Goal: Task Accomplishment & Management: Manage account settings

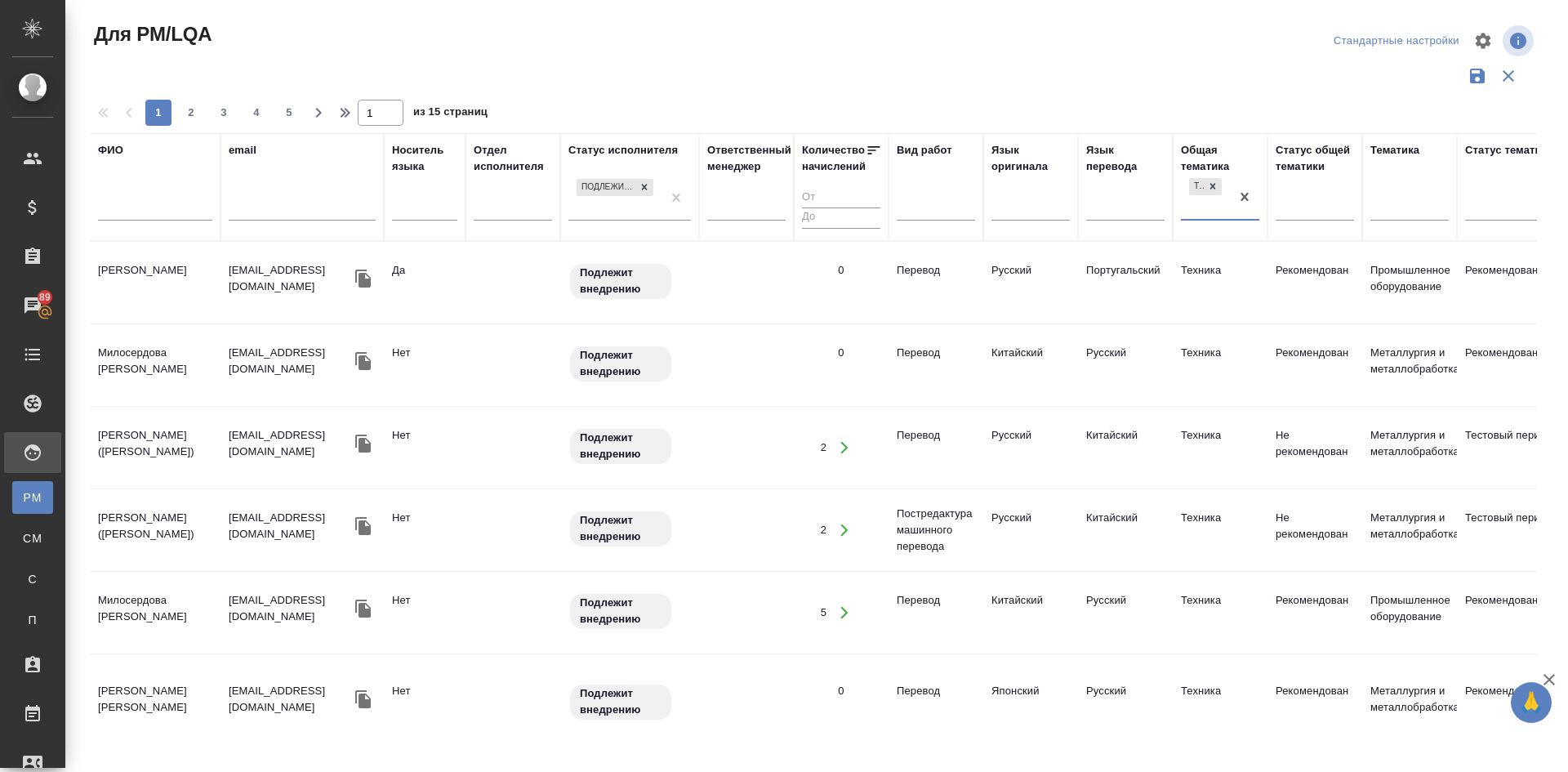
scroll to position [1388, 0]
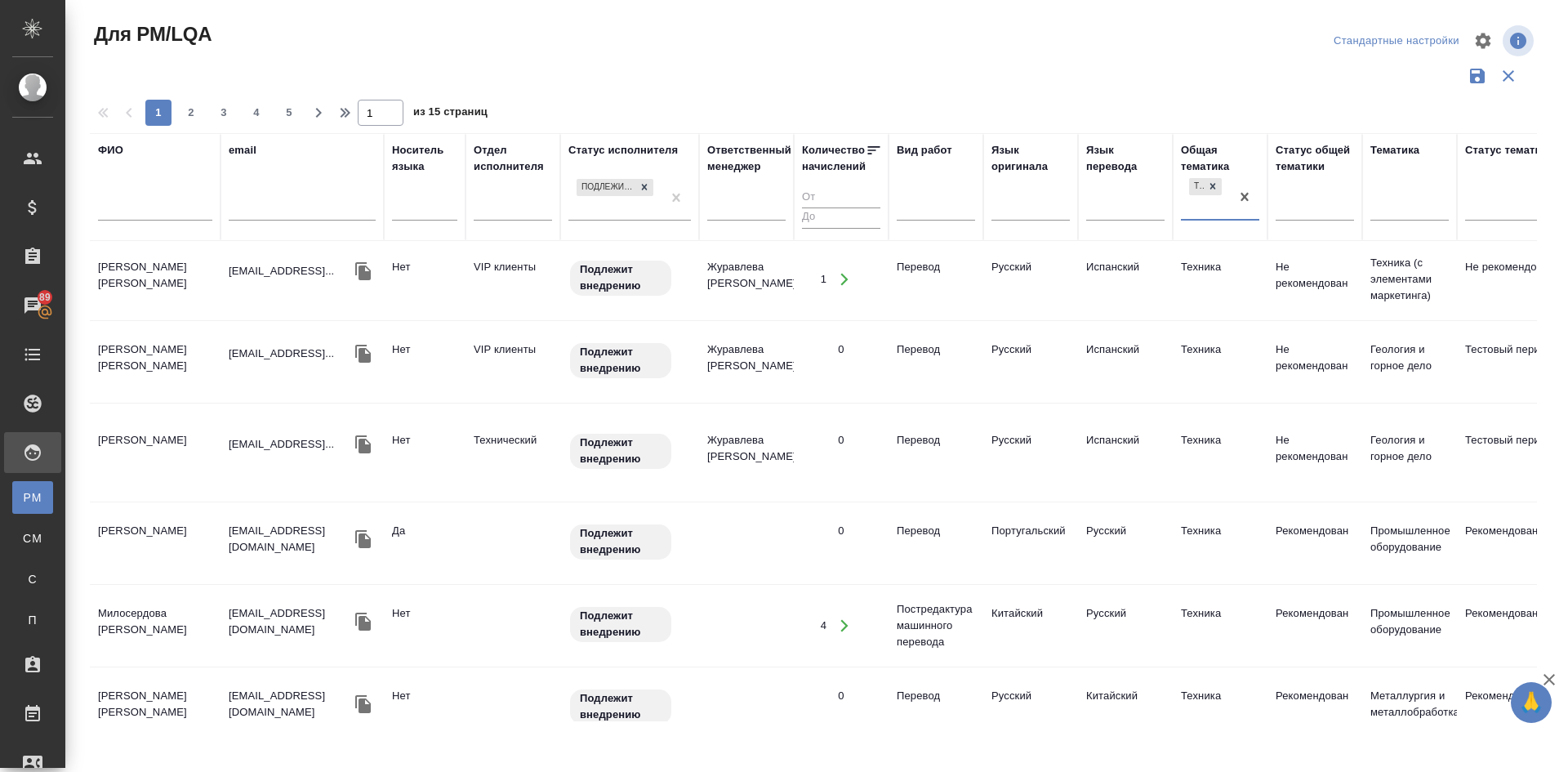
click at [112, 147] on div "ФИО" at bounding box center [111, 150] width 26 height 17
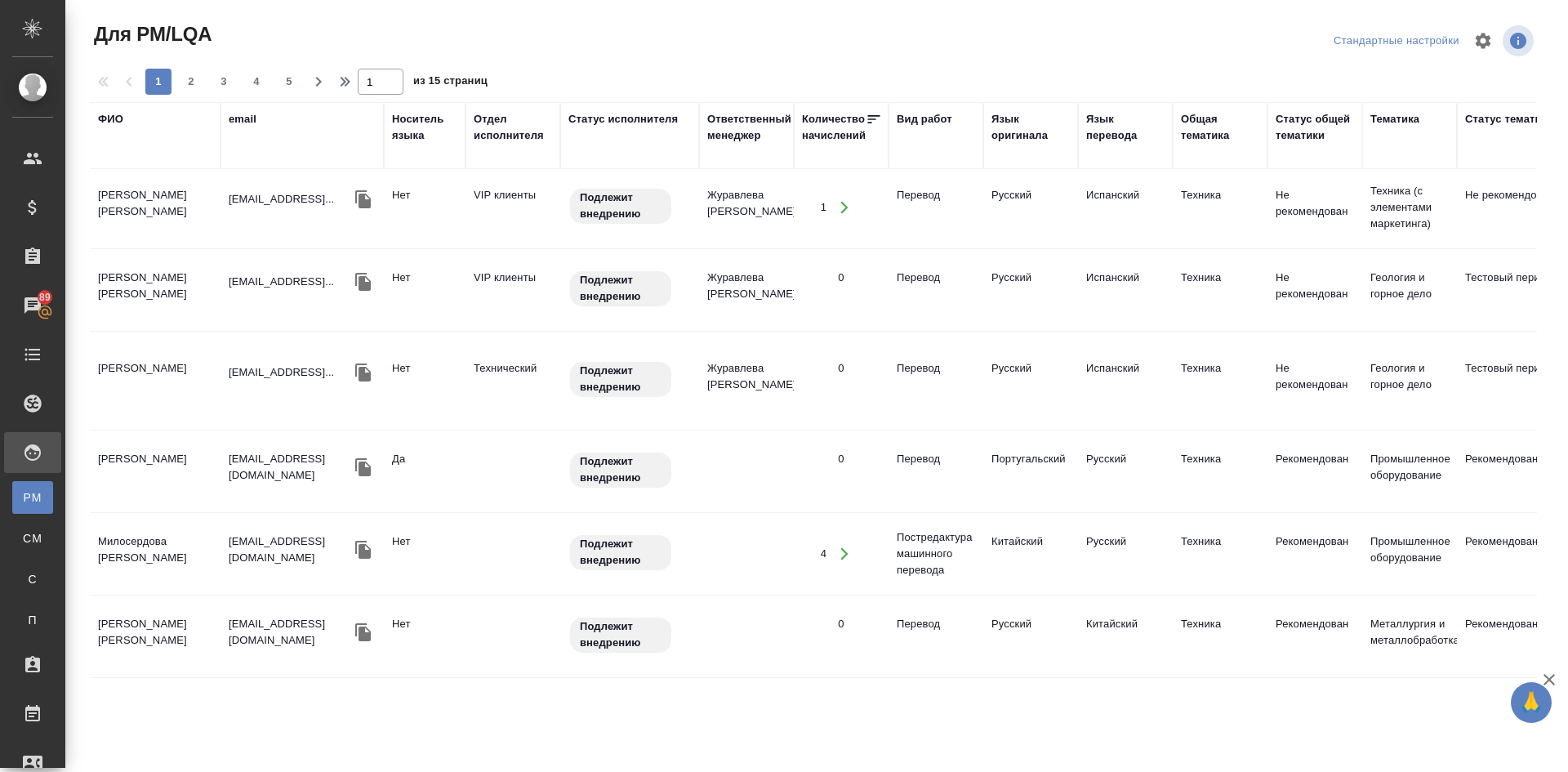
scroll to position [1348, 0]
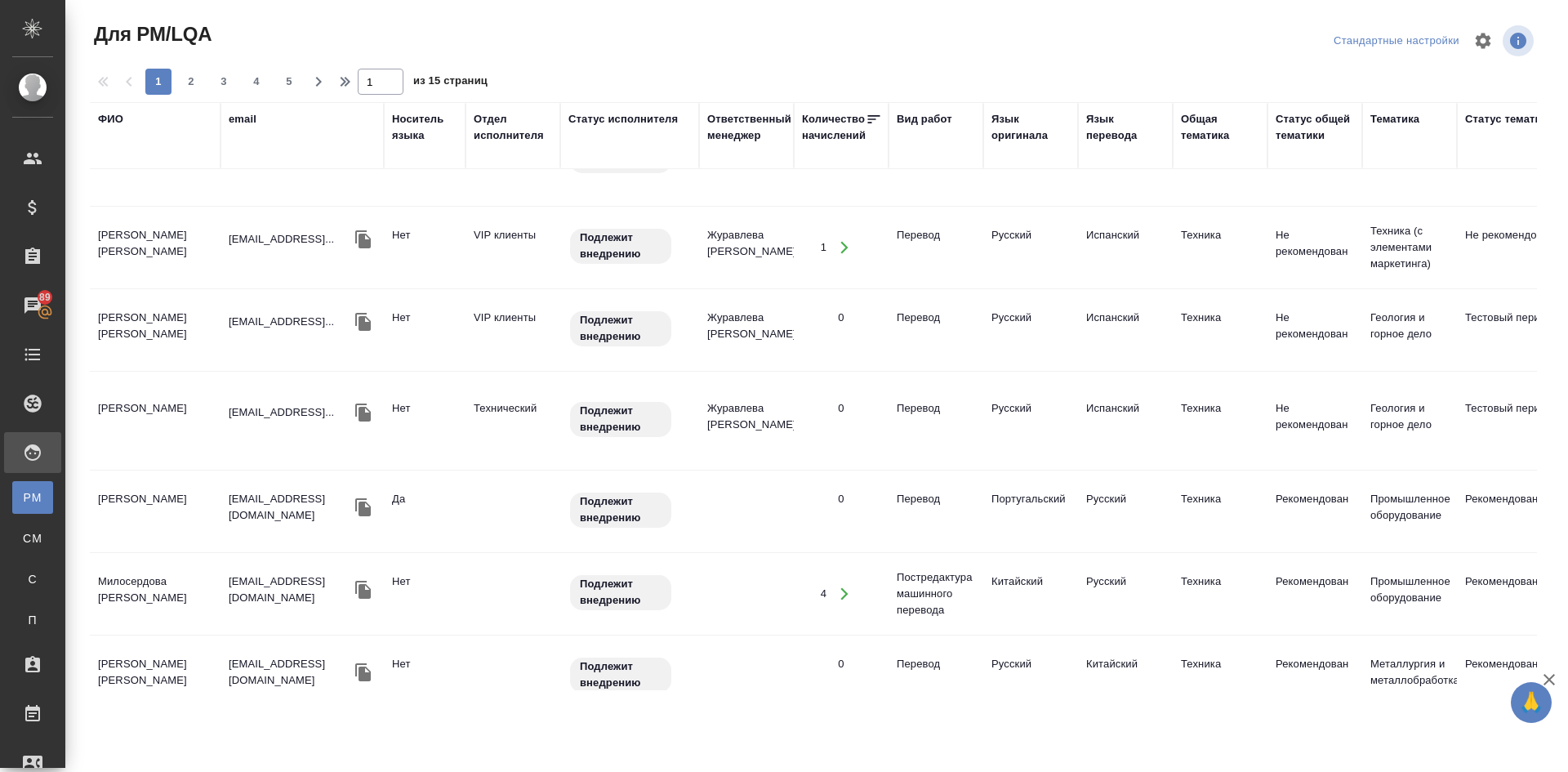
click at [118, 166] on th "ФИО" at bounding box center [155, 136] width 131 height 67
click at [116, 146] on div "ФИО" at bounding box center [156, 136] width 114 height 49
click at [105, 115] on div "ФИО" at bounding box center [111, 119] width 26 height 17
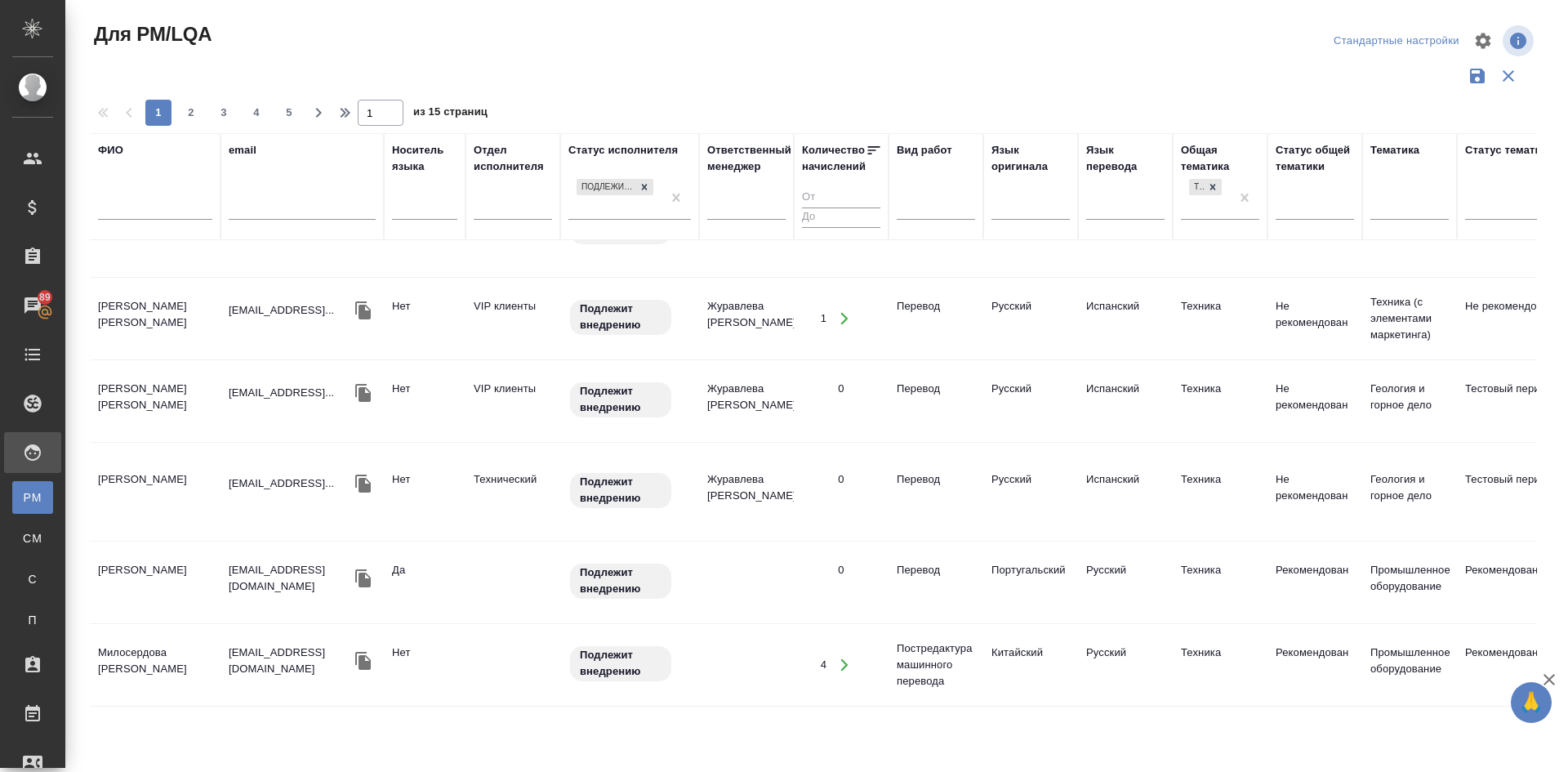
scroll to position [1388, 0]
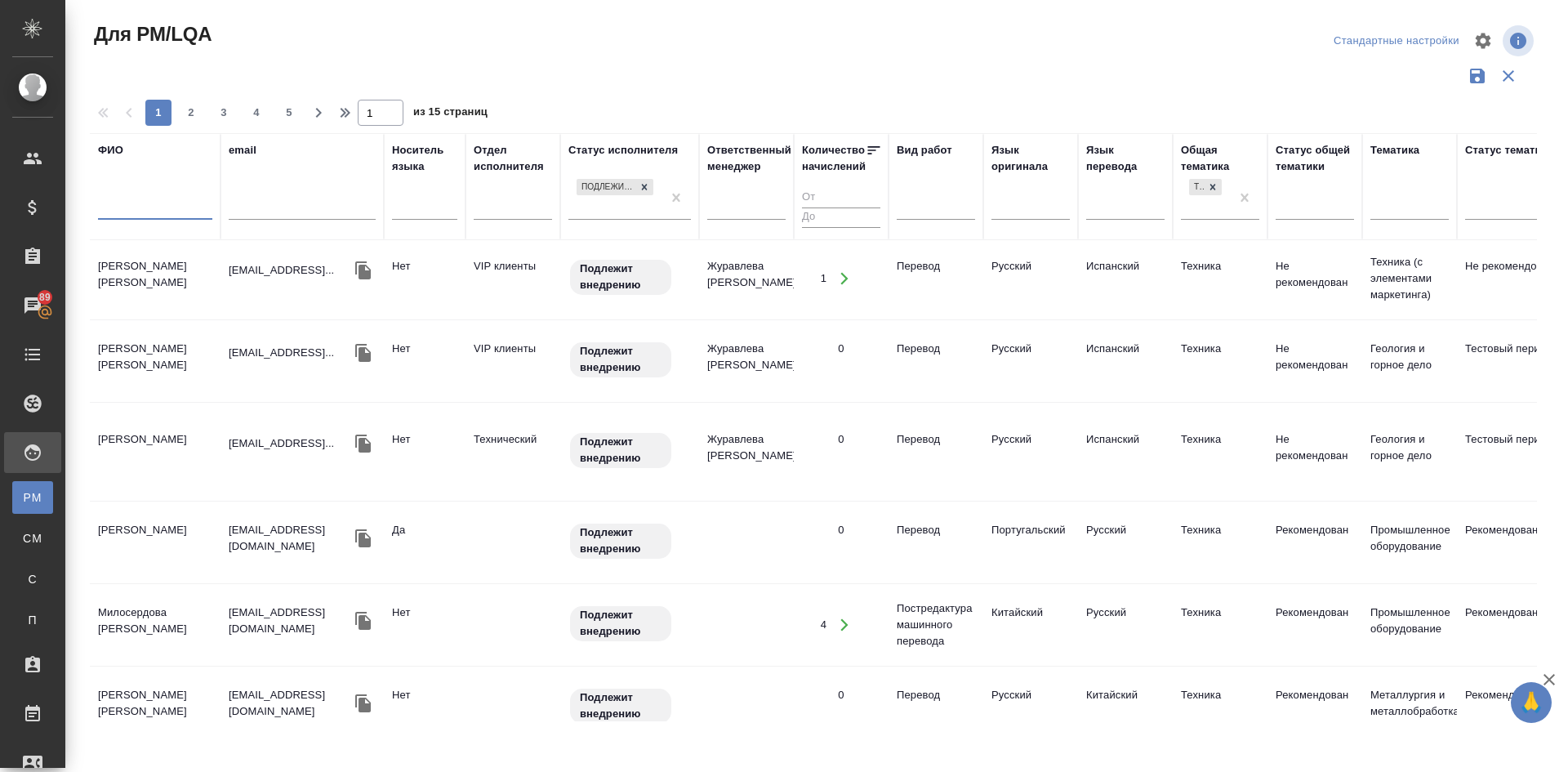
click at [124, 204] on input "text" at bounding box center [156, 209] width 114 height 21
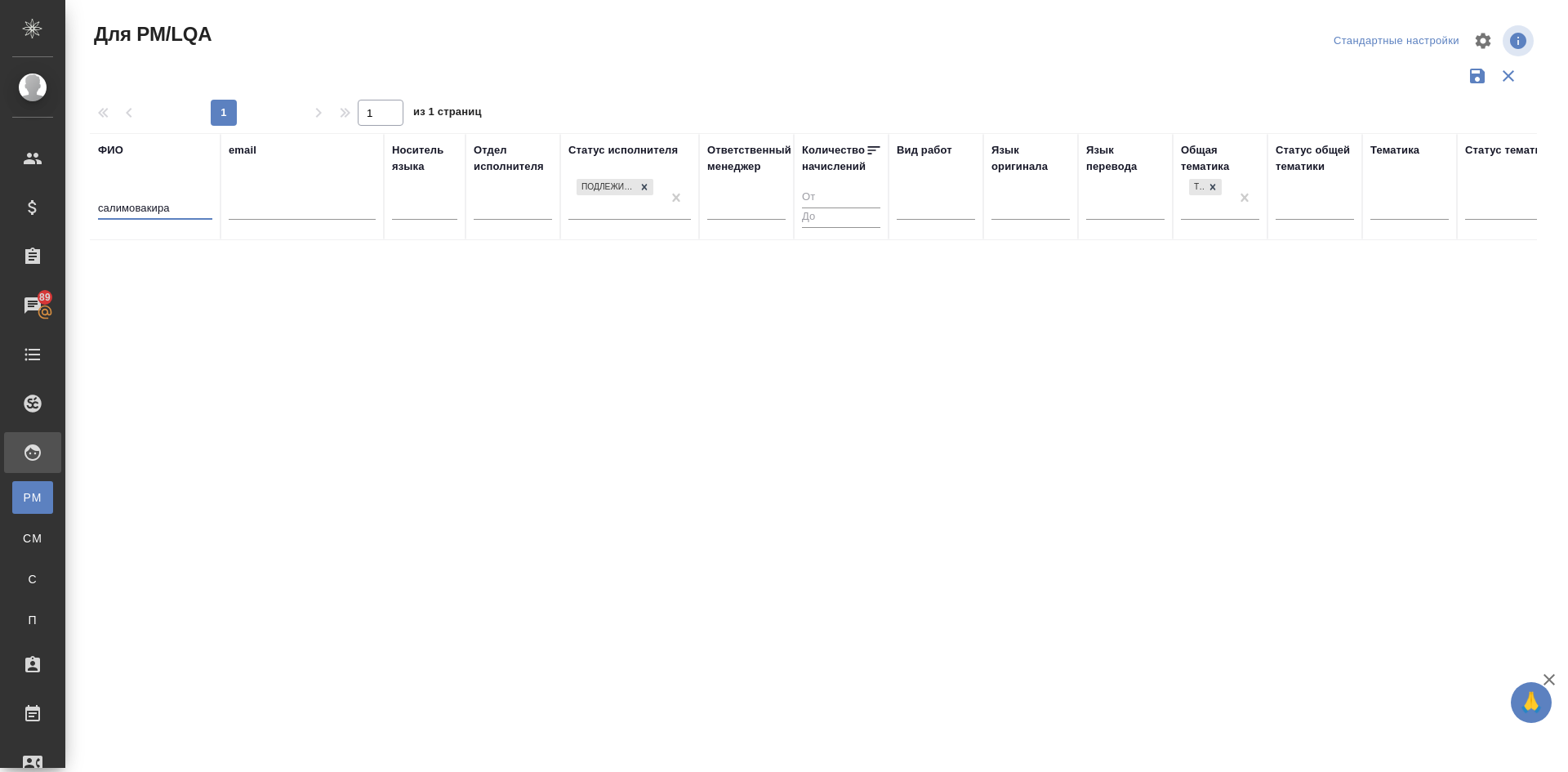
scroll to position [0, 0]
type input "с"
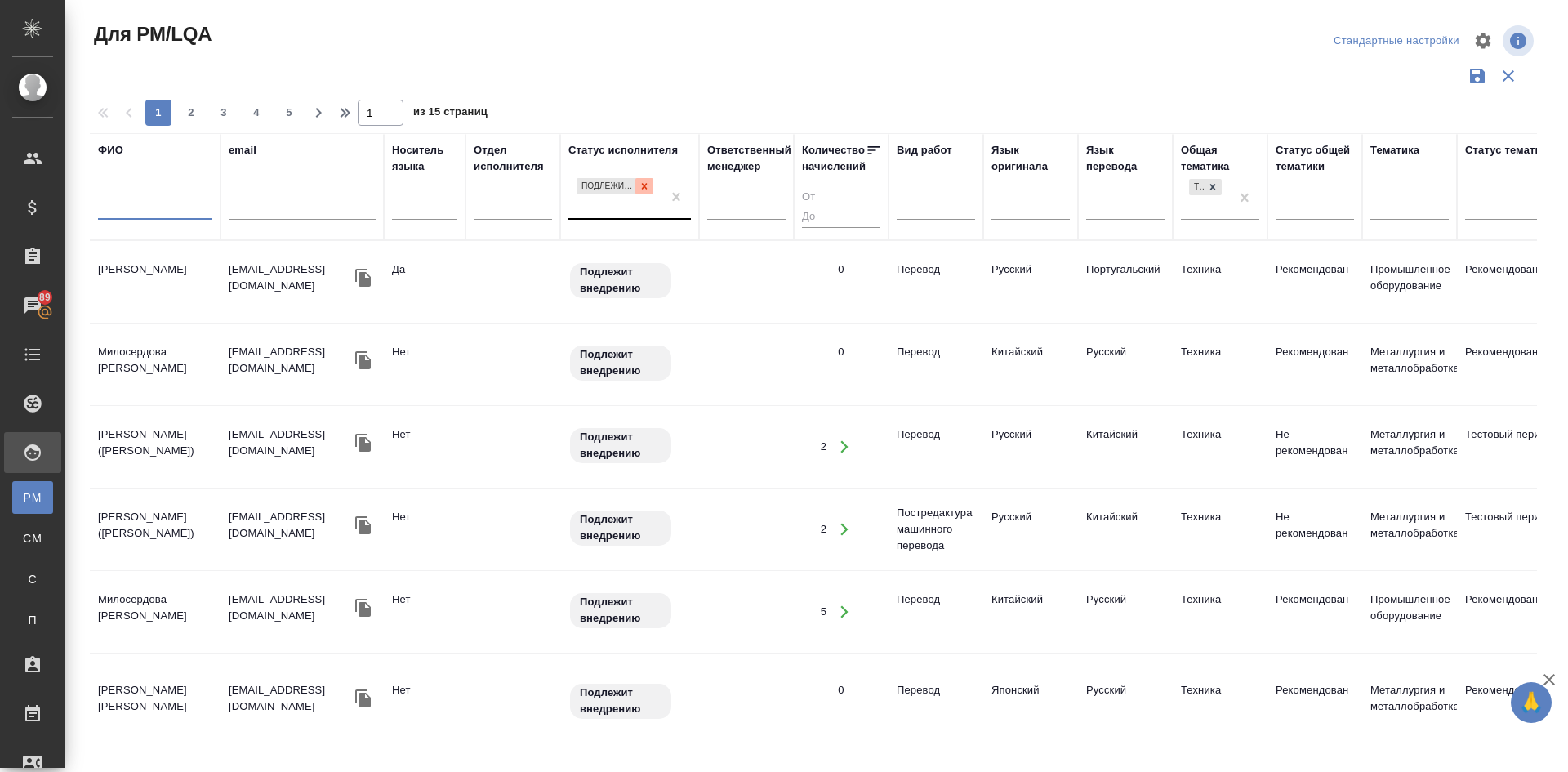
click at [648, 184] on icon at bounding box center [645, 186] width 12 height 12
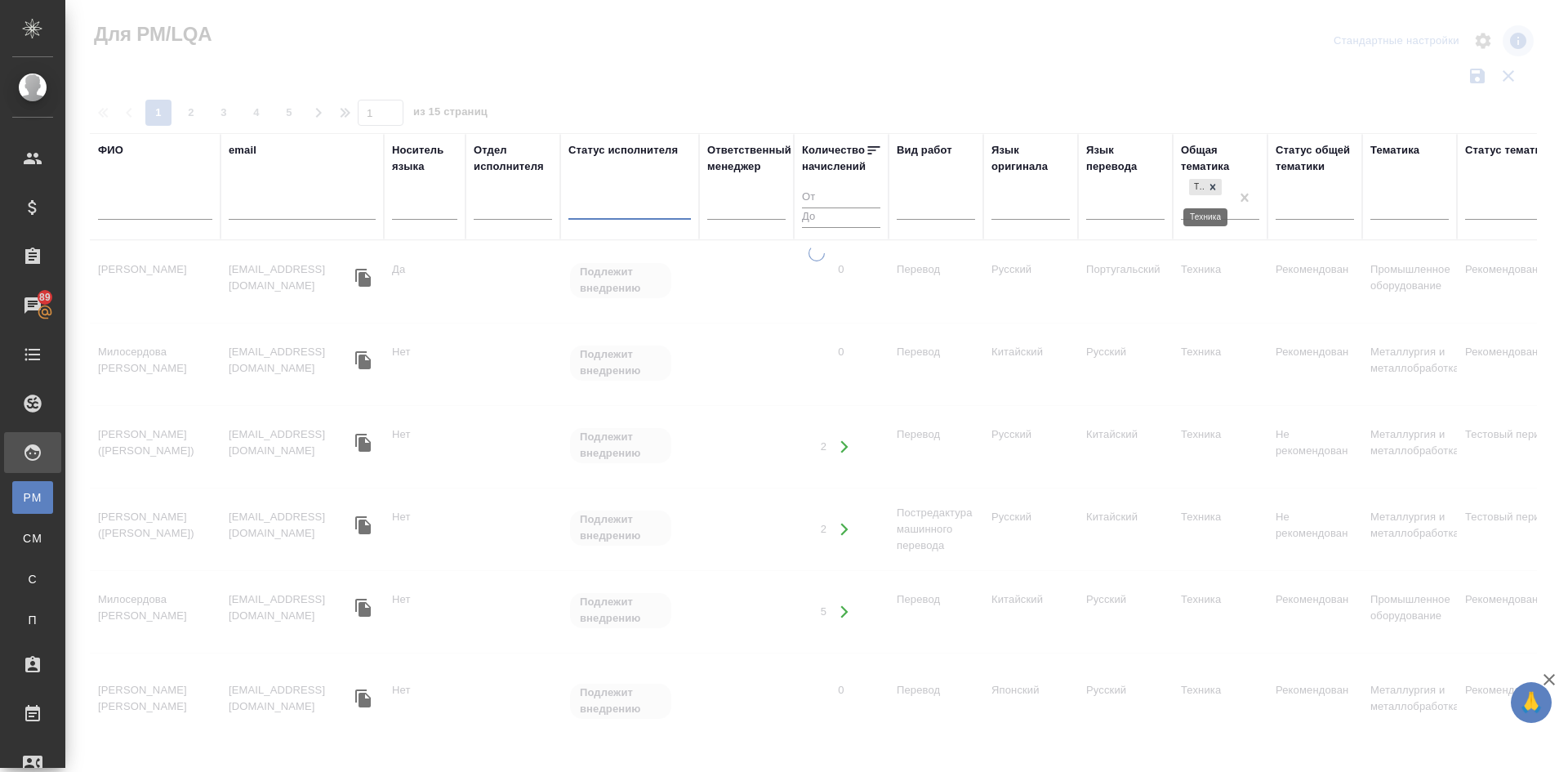
click at [1215, 187] on icon at bounding box center [1213, 187] width 12 height 12
click at [108, 204] on input "text" at bounding box center [156, 209] width 114 height 21
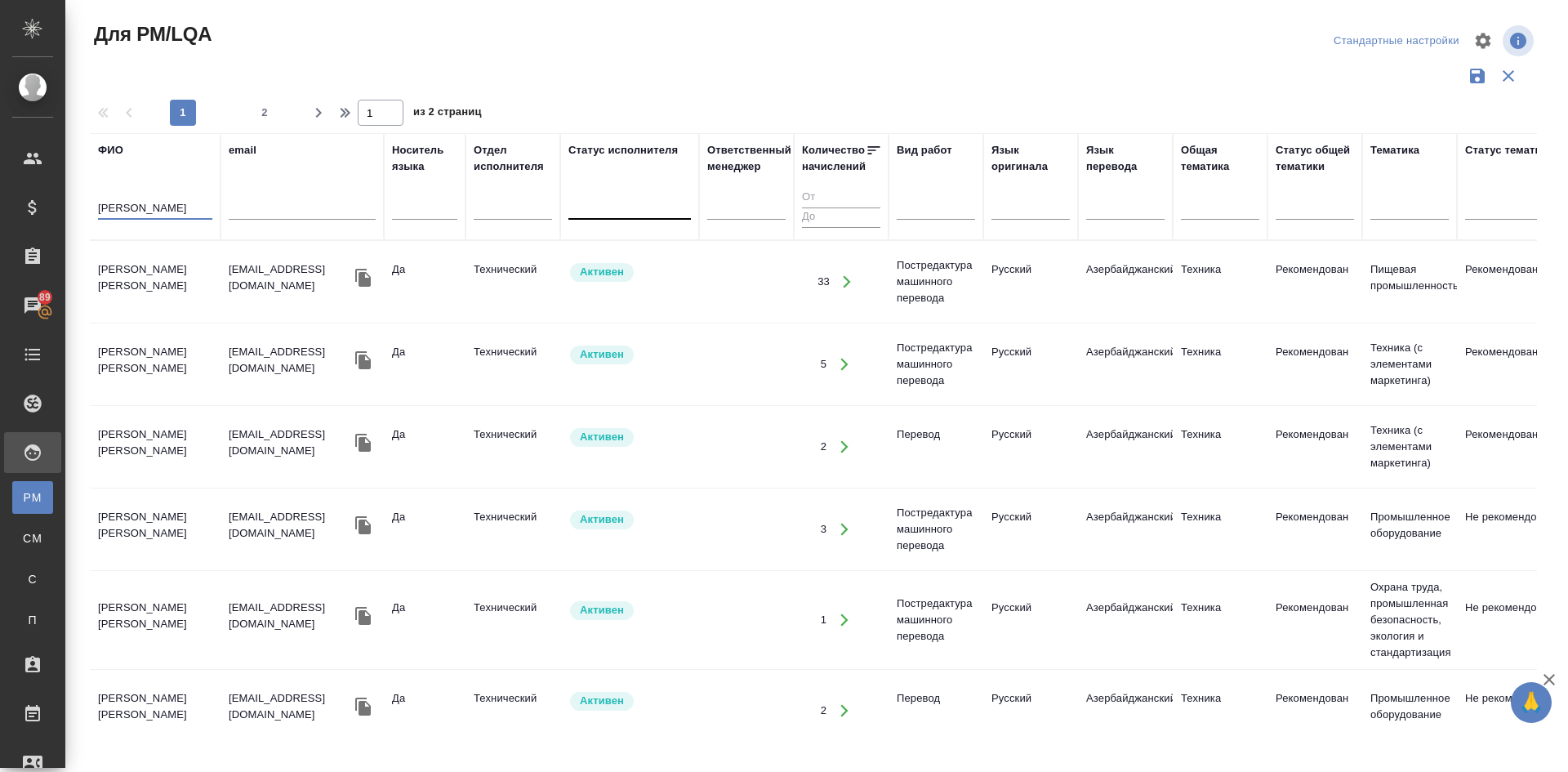
type input "[PERSON_NAME]"
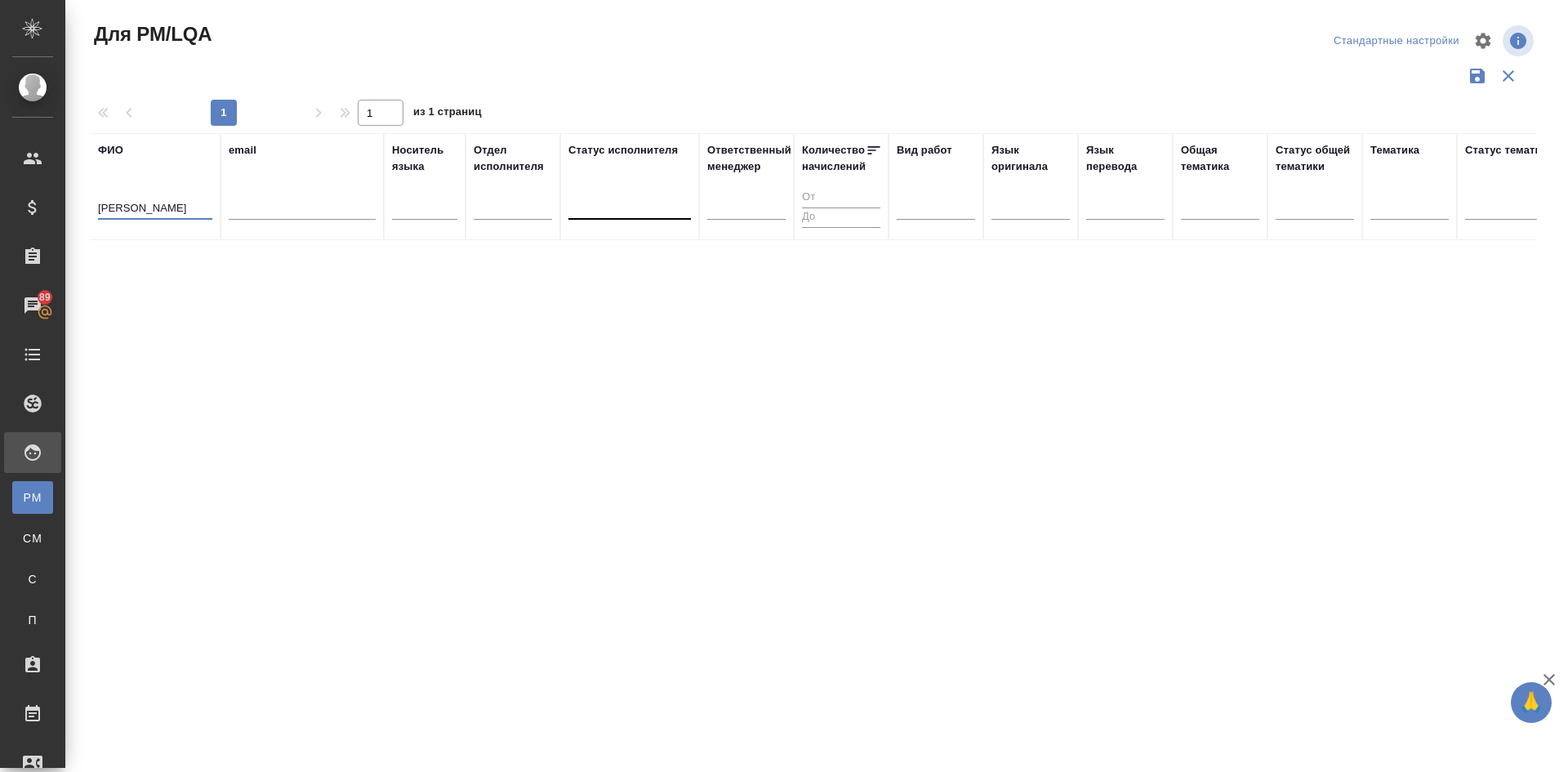
drag, startPoint x: 175, startPoint y: 209, endPoint x: 0, endPoint y: 193, distance: 175.7
click at [0, 195] on div ".cls-1 fill:#fff; AWATERA [PERSON_NAME] Спецификации Заказы 89 Чаты Todo Проект…" at bounding box center [784, 386] width 1568 height 772
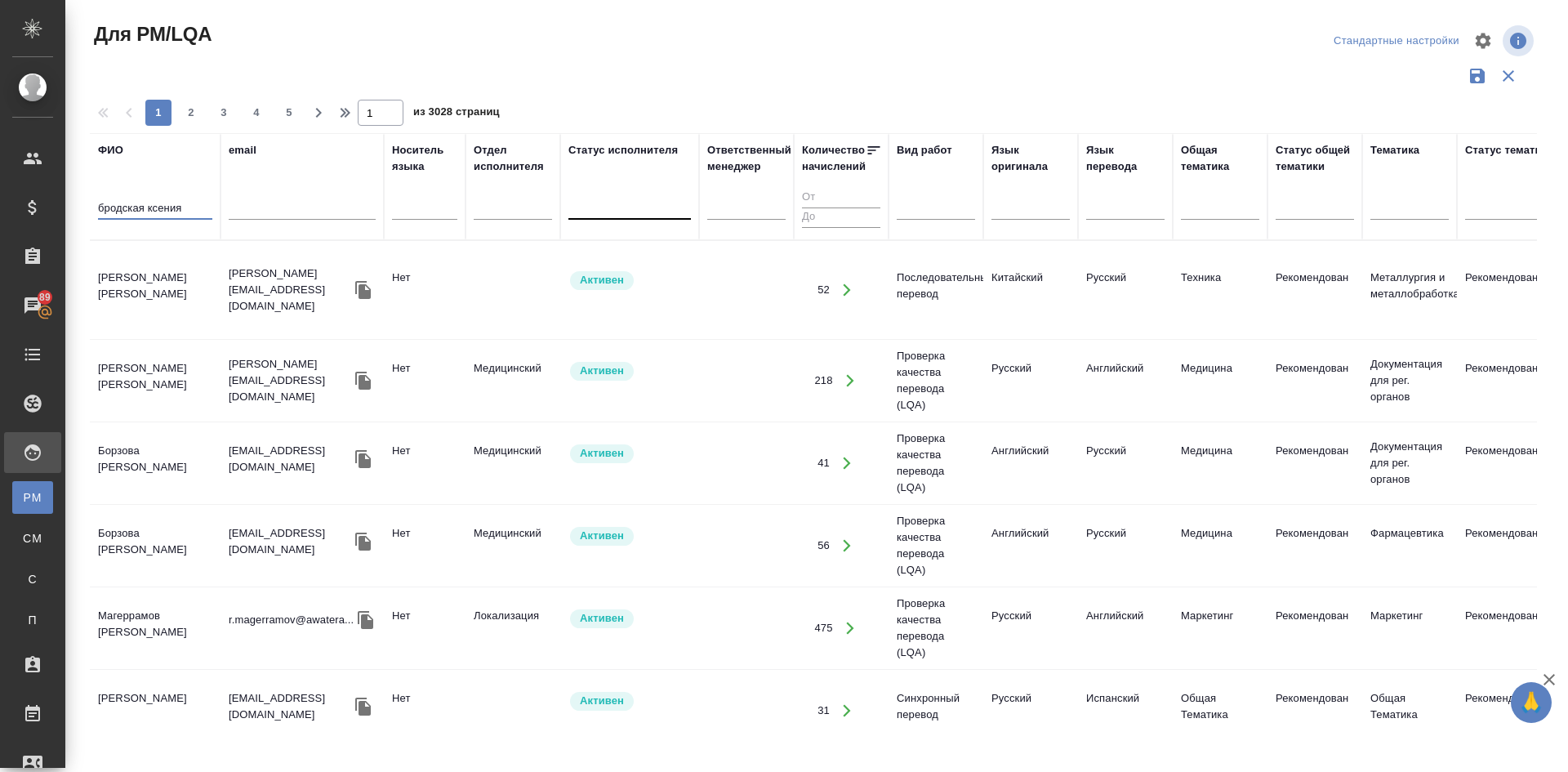
type input "бродская ксения"
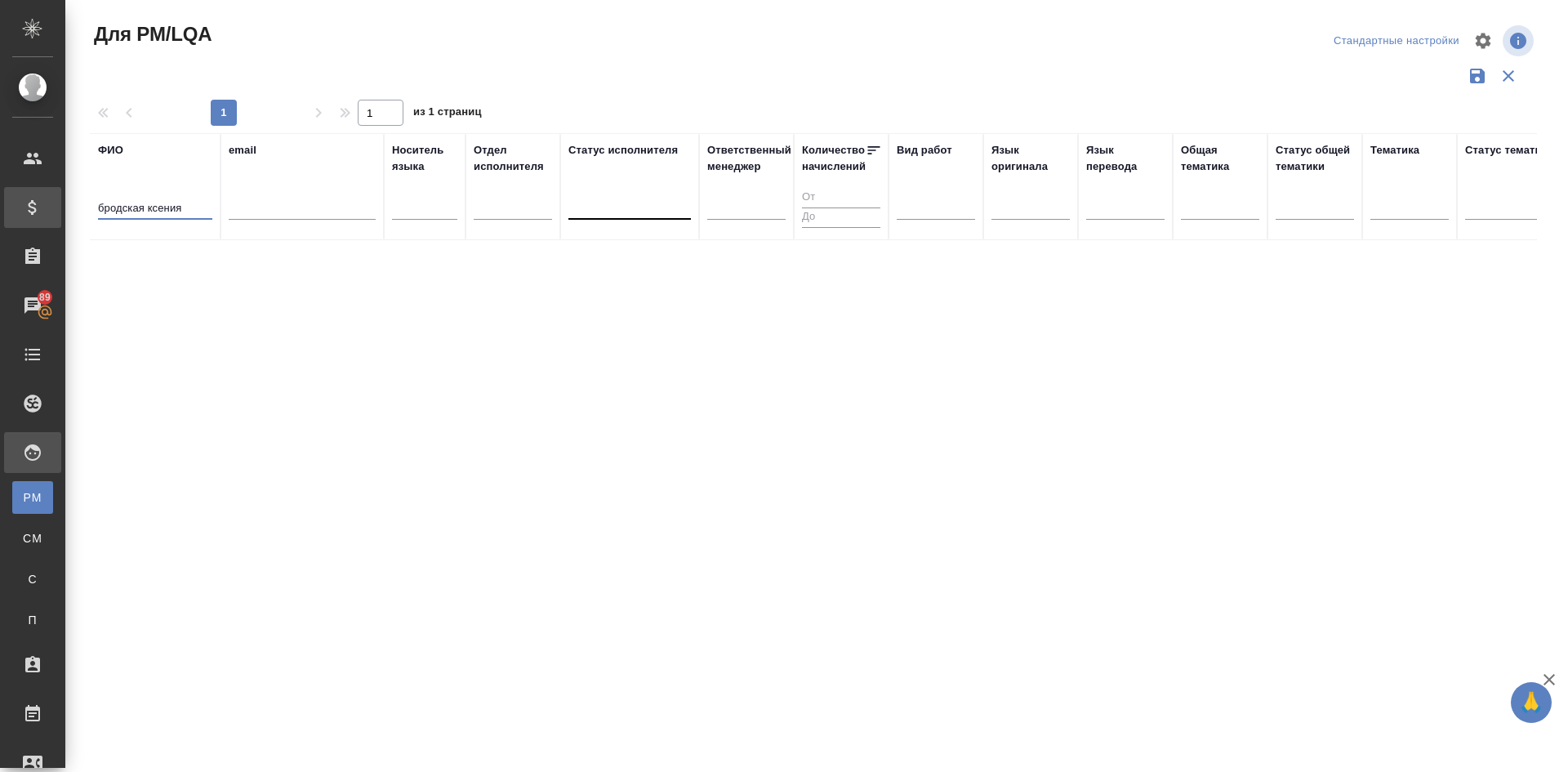
drag, startPoint x: 111, startPoint y: 200, endPoint x: 0, endPoint y: 200, distance: 111.0
click at [0, 200] on div ".cls-1 fill:#fff; AWATERA [PERSON_NAME] Спецификации Заказы 89 Чаты Todo Проект…" at bounding box center [784, 386] width 1568 height 772
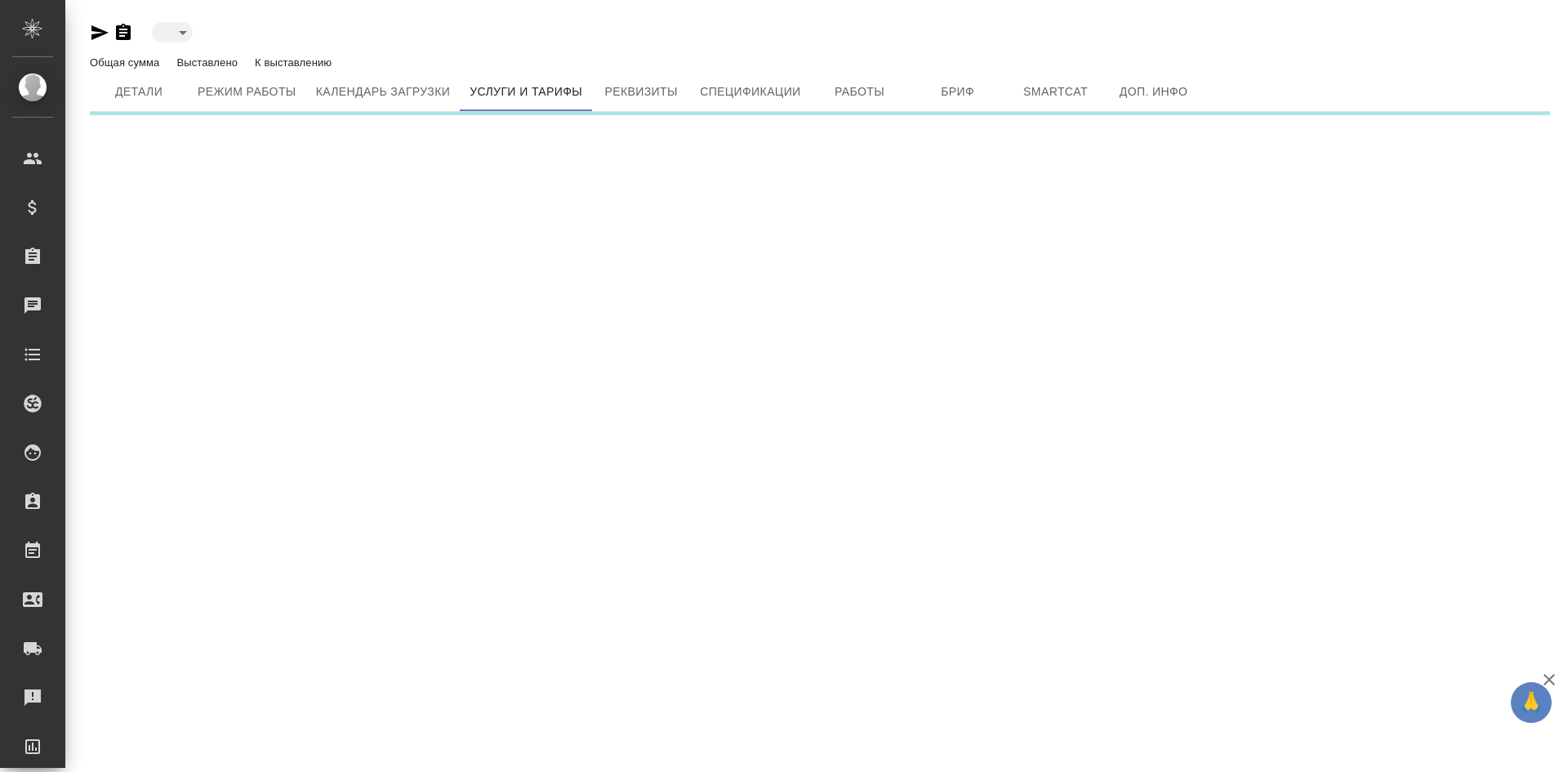
type input "active"
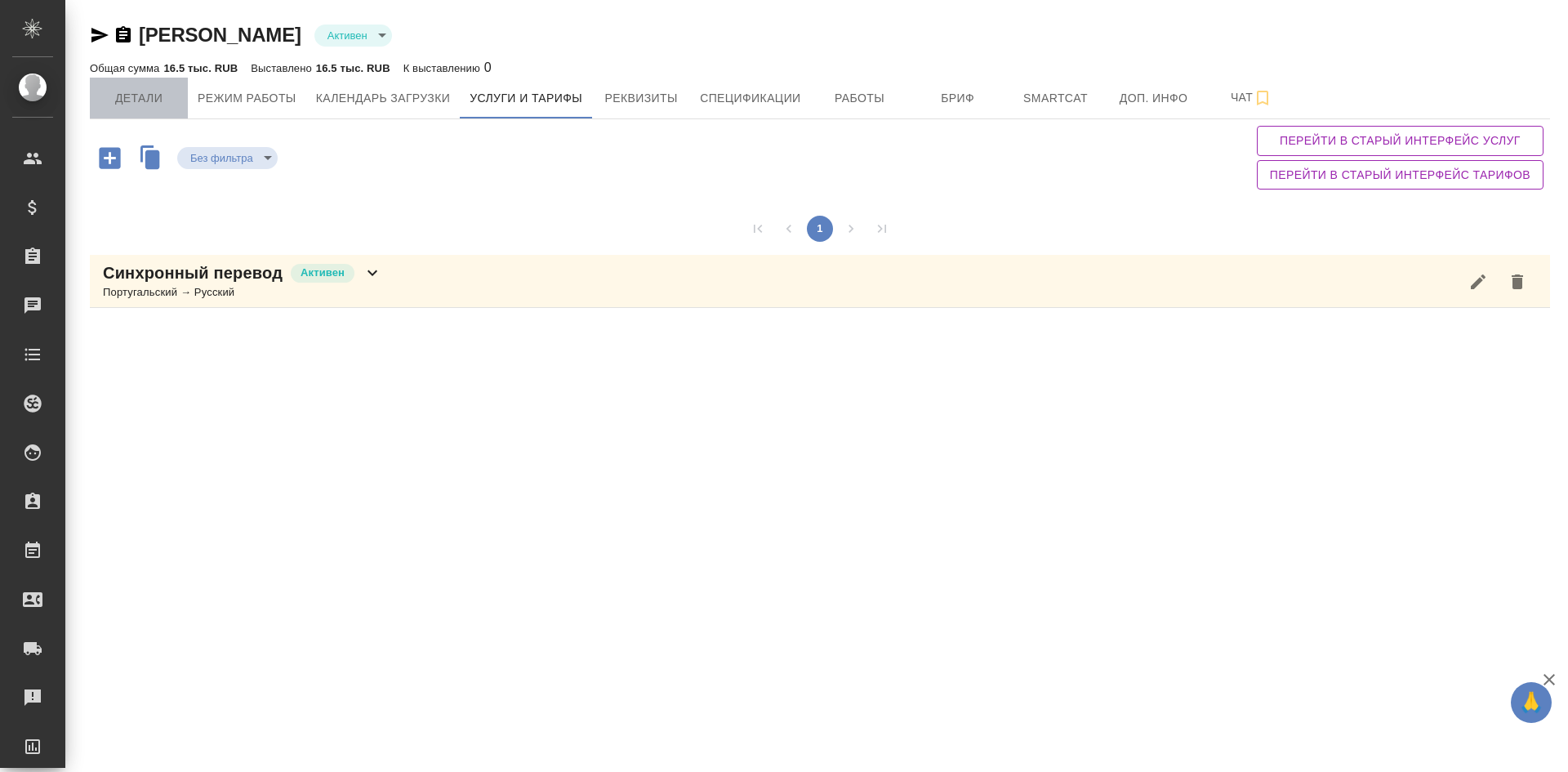
click at [131, 105] on span "Детали" at bounding box center [139, 98] width 79 height 21
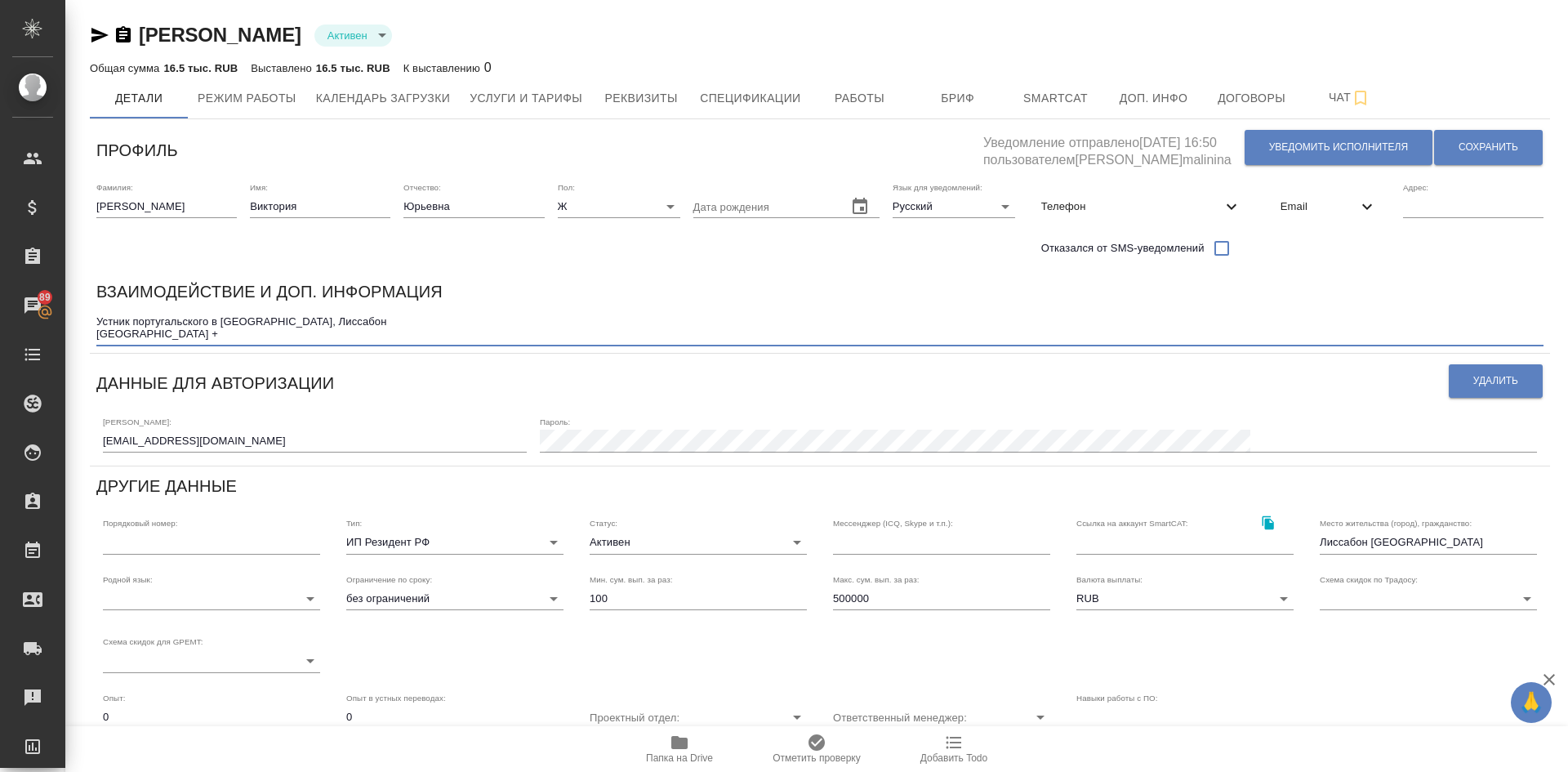
click at [188, 331] on textarea "Устник португальского в Португалии, Лиссабон Резюме +" at bounding box center [820, 328] width 1447 height 26
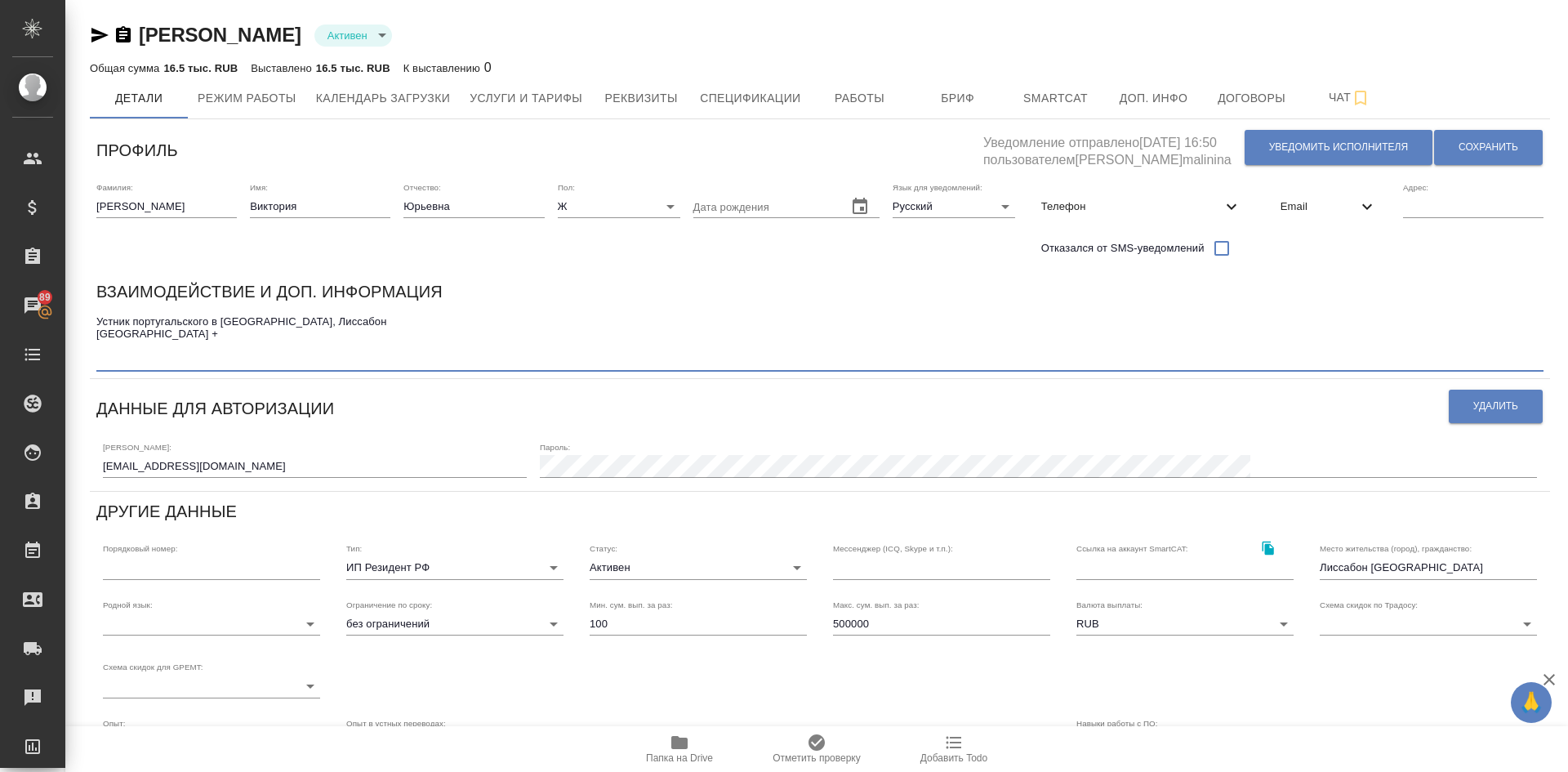
paste textarea "ставка на сопровождение 4000 руб/час, минимум 3 часа"
type textarea "Устник португальского в Португалии, Лиссабон Резюме + ставка на сопровождение 4…"
click at [1513, 144] on span "Сохранить" at bounding box center [1487, 148] width 60 height 14
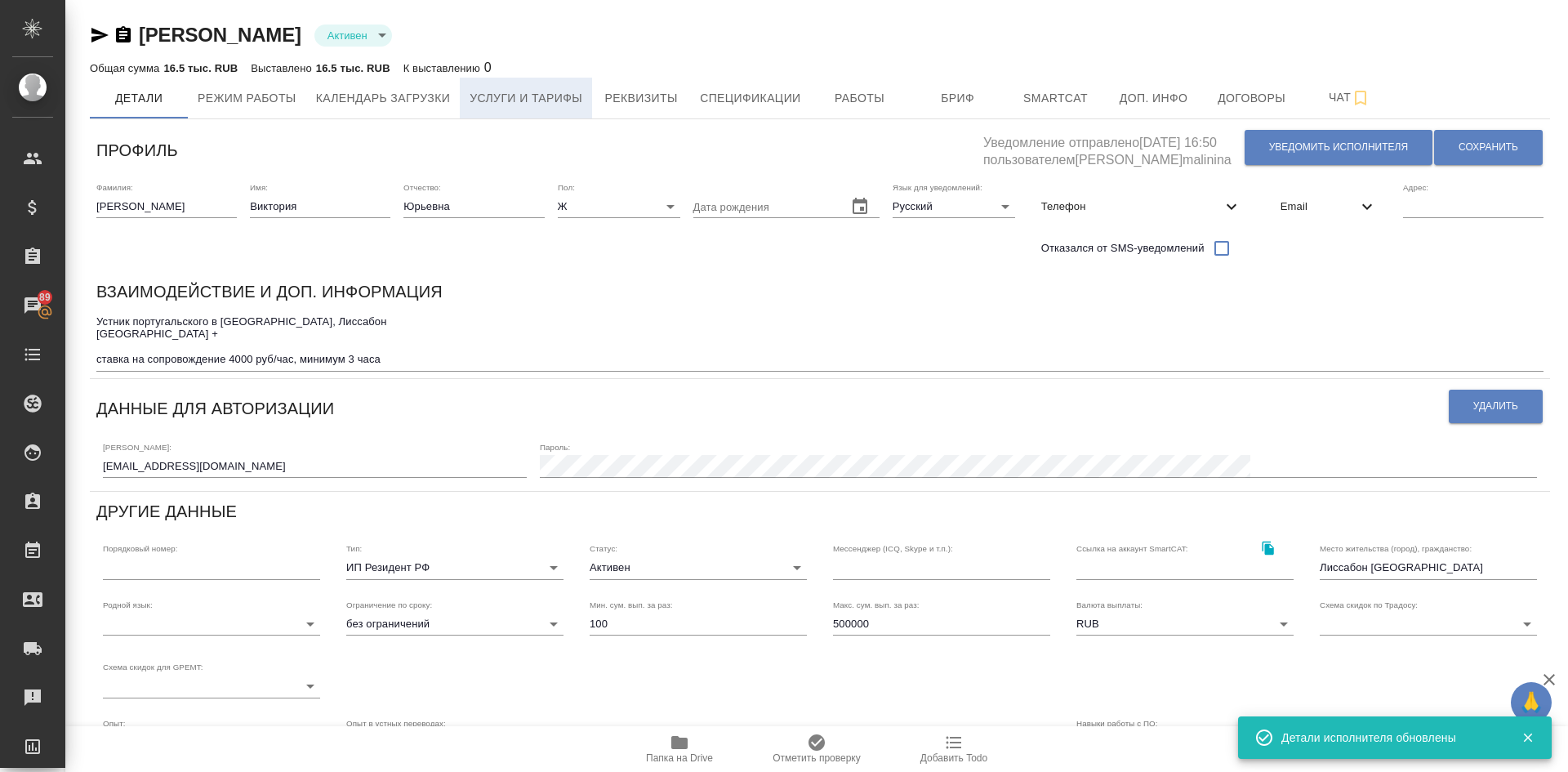
click at [507, 100] on span "Услуги и тарифы" at bounding box center [526, 98] width 112 height 21
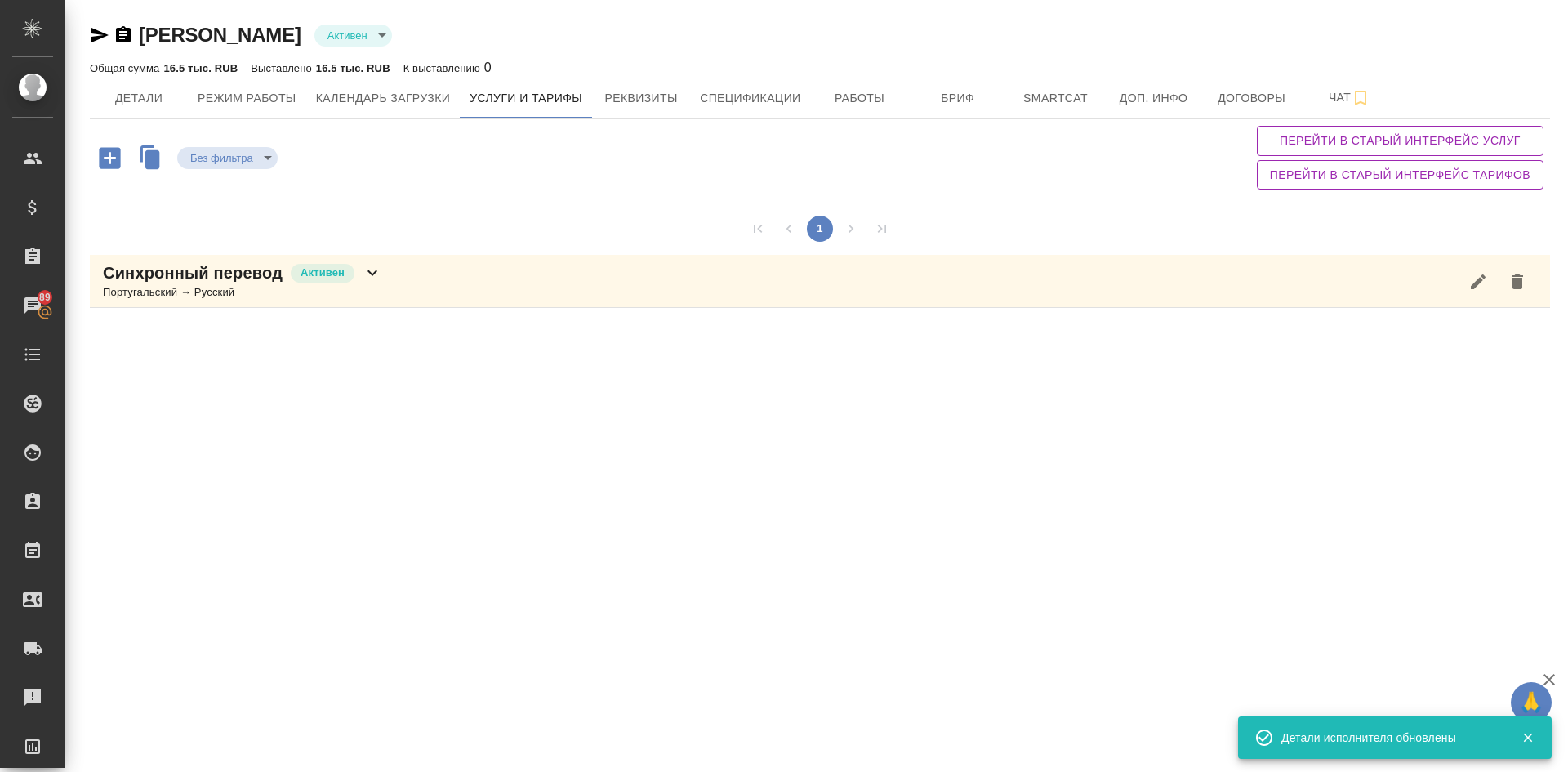
click at [106, 156] on icon "button" at bounding box center [109, 158] width 22 height 22
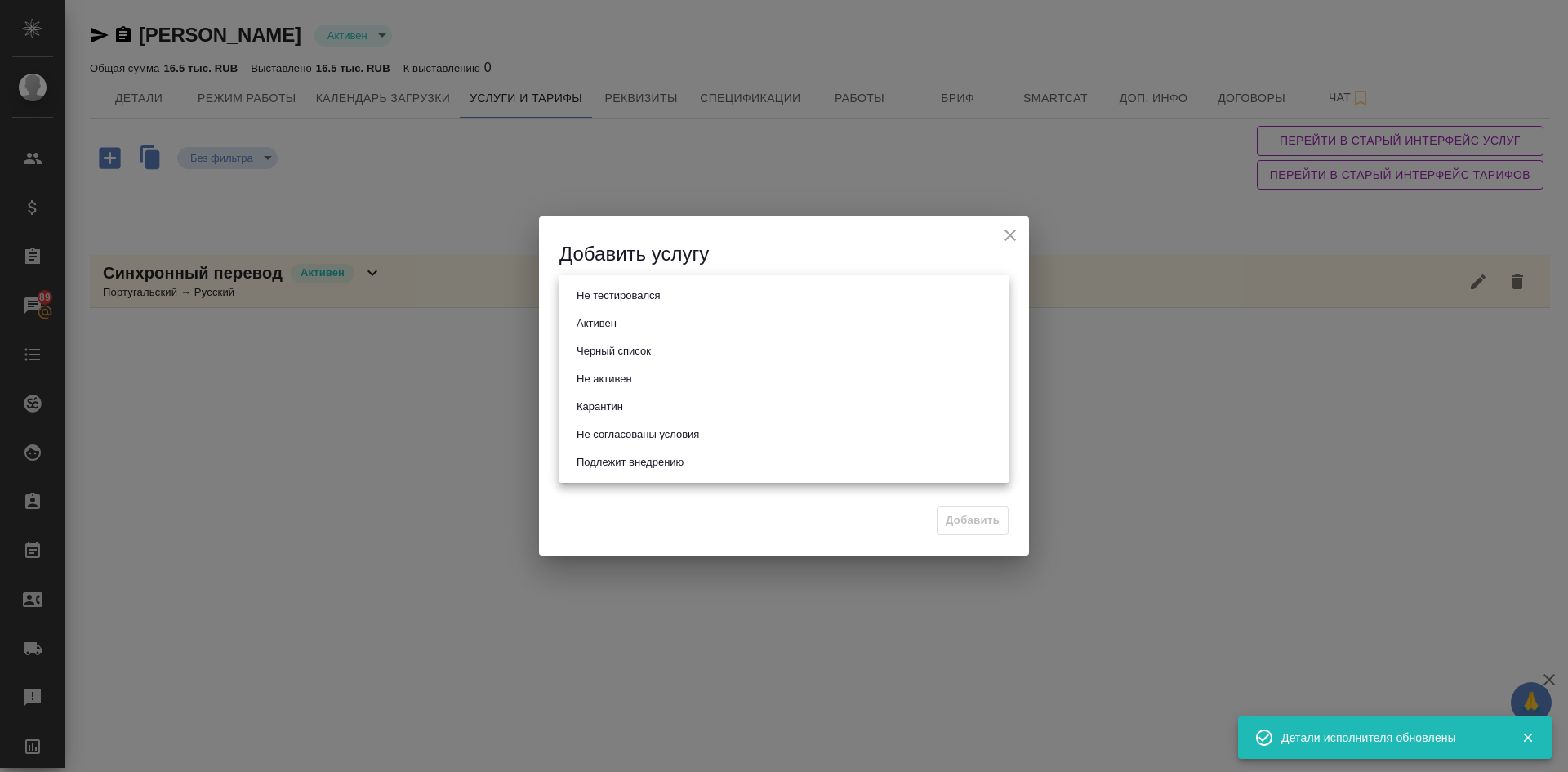
click at [581, 296] on body "🙏 .cls-1 fill:#fff; AWATERA Demidova Tatyana Клиенты Спецификации Заказы 89 Чат…" at bounding box center [784, 386] width 1568 height 772
click at [603, 320] on button "Активен" at bounding box center [596, 323] width 50 height 18
type input "active"
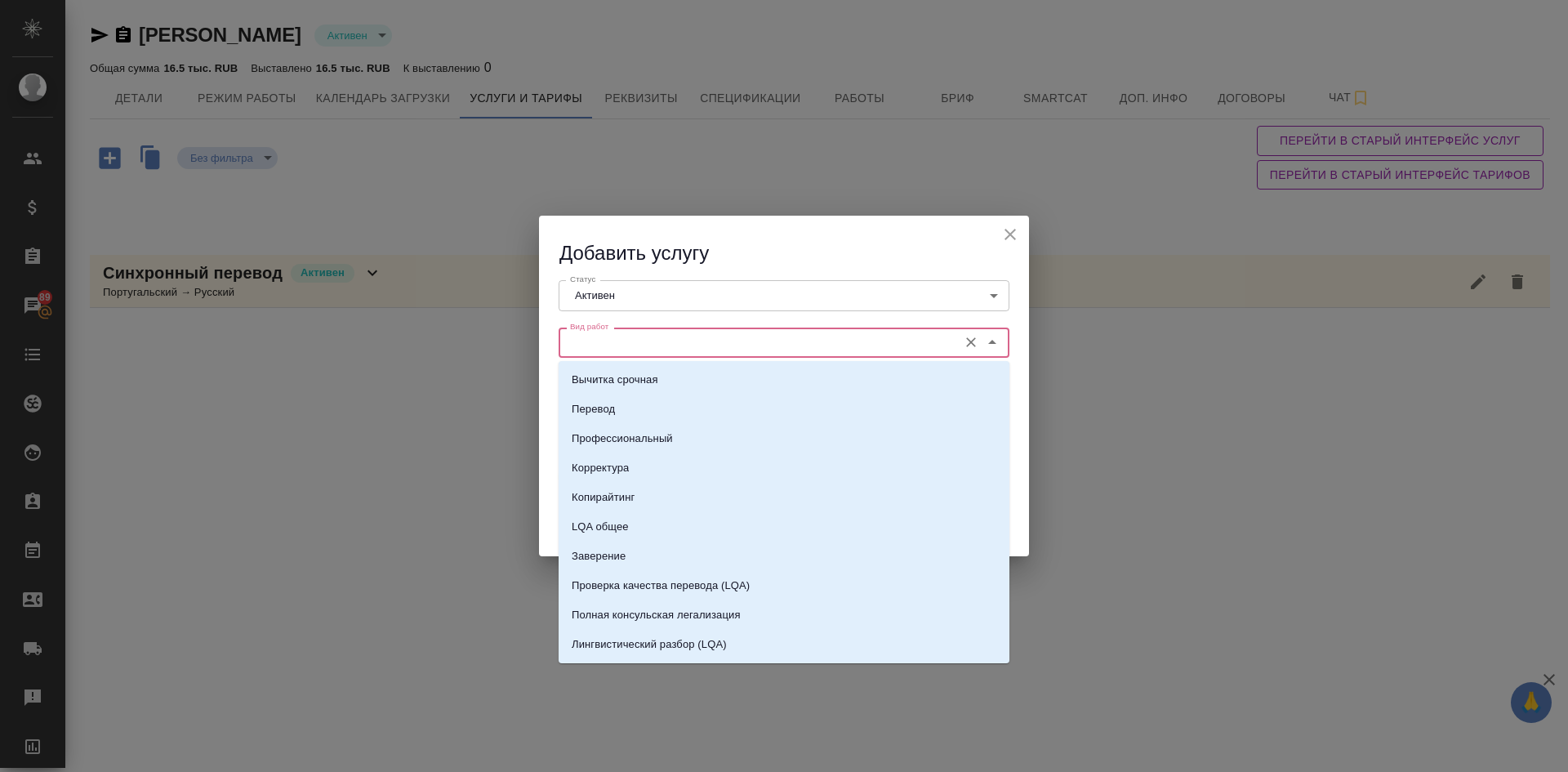
click at [606, 344] on input "Вид работ" at bounding box center [756, 343] width 386 height 20
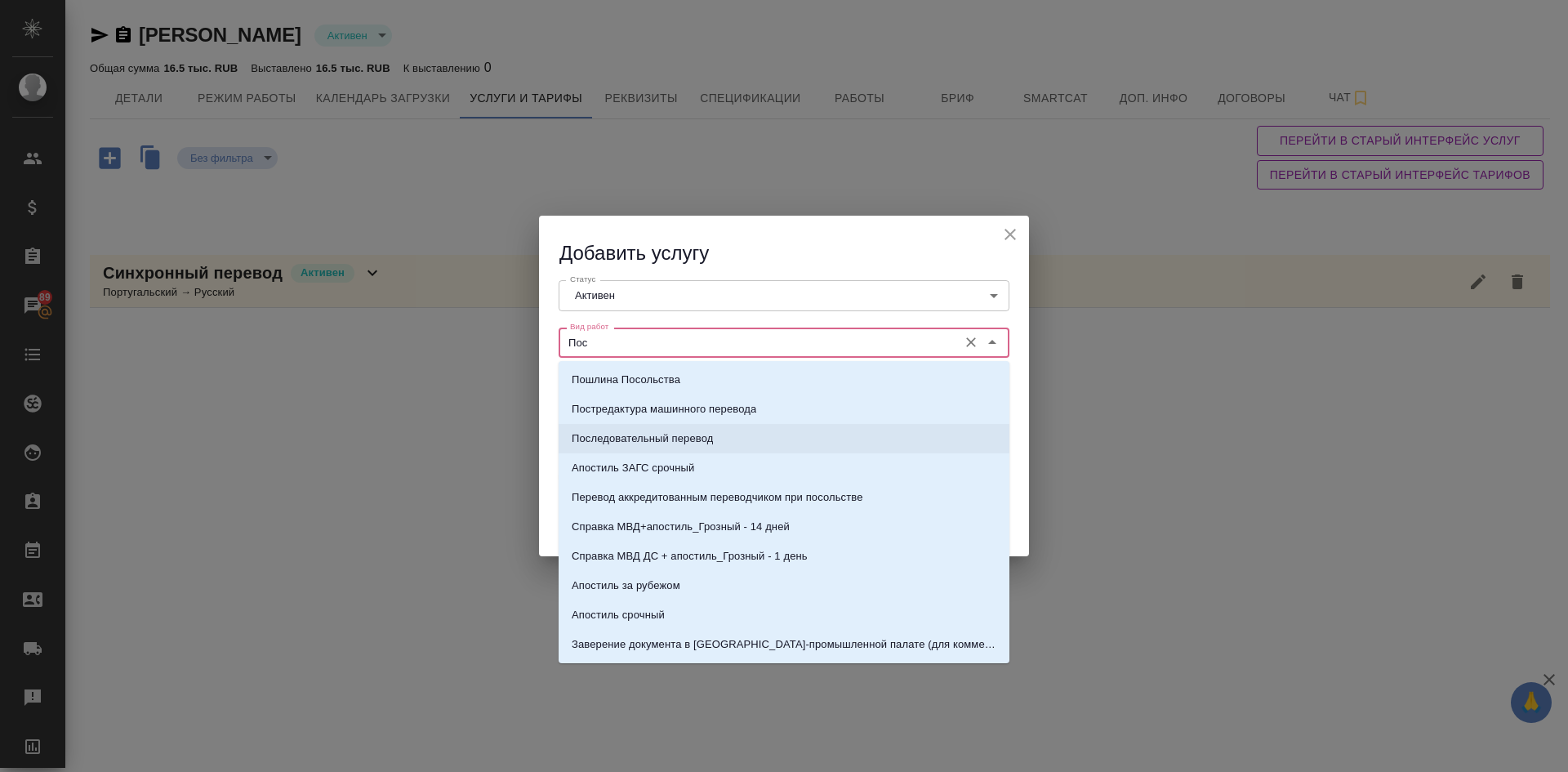
click at [623, 435] on p "Последовательный перевод" at bounding box center [642, 438] width 141 height 17
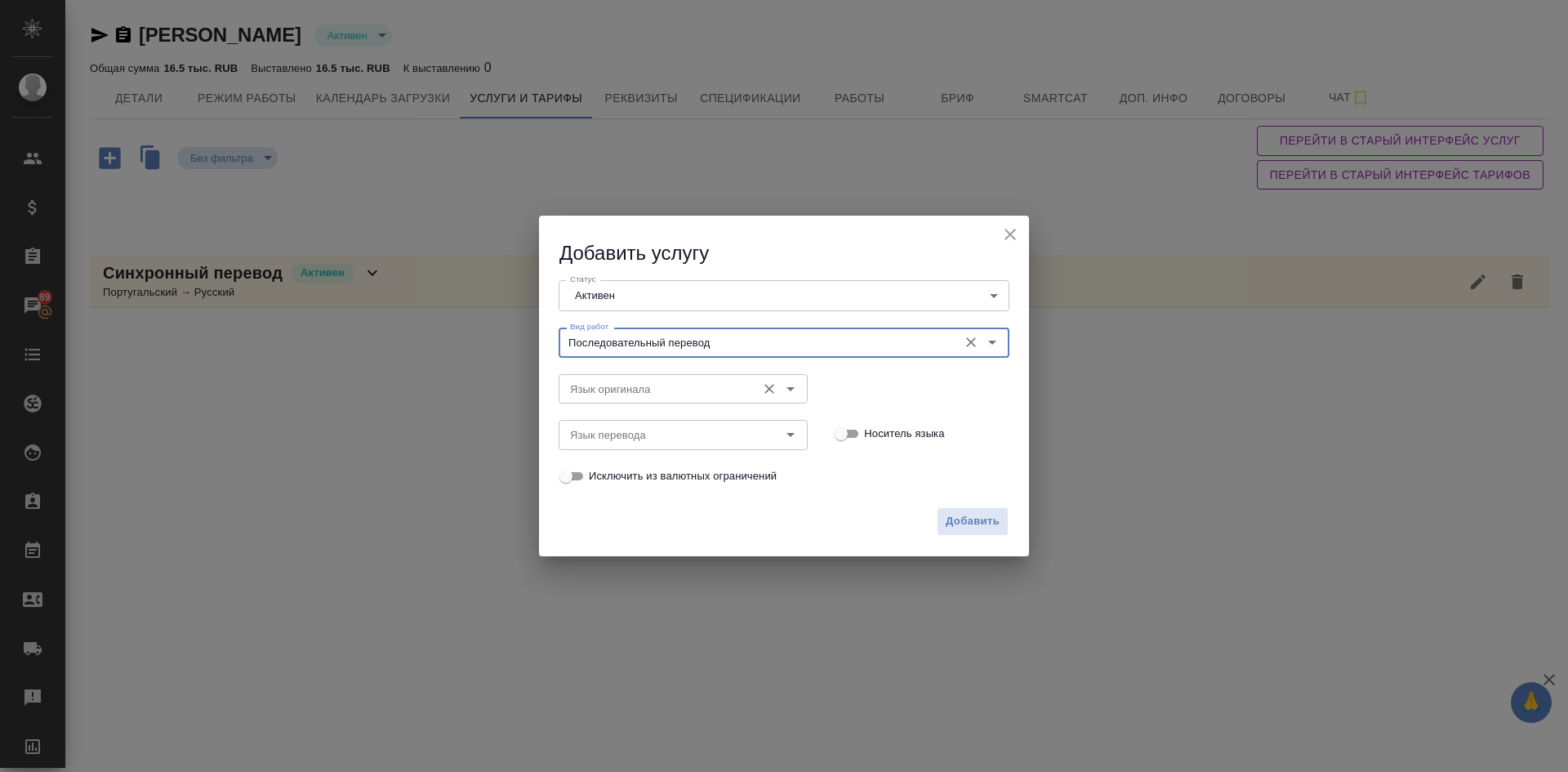
type input "Последовательный перевод"
click at [610, 388] on input "Язык оригинала" at bounding box center [655, 389] width 184 height 20
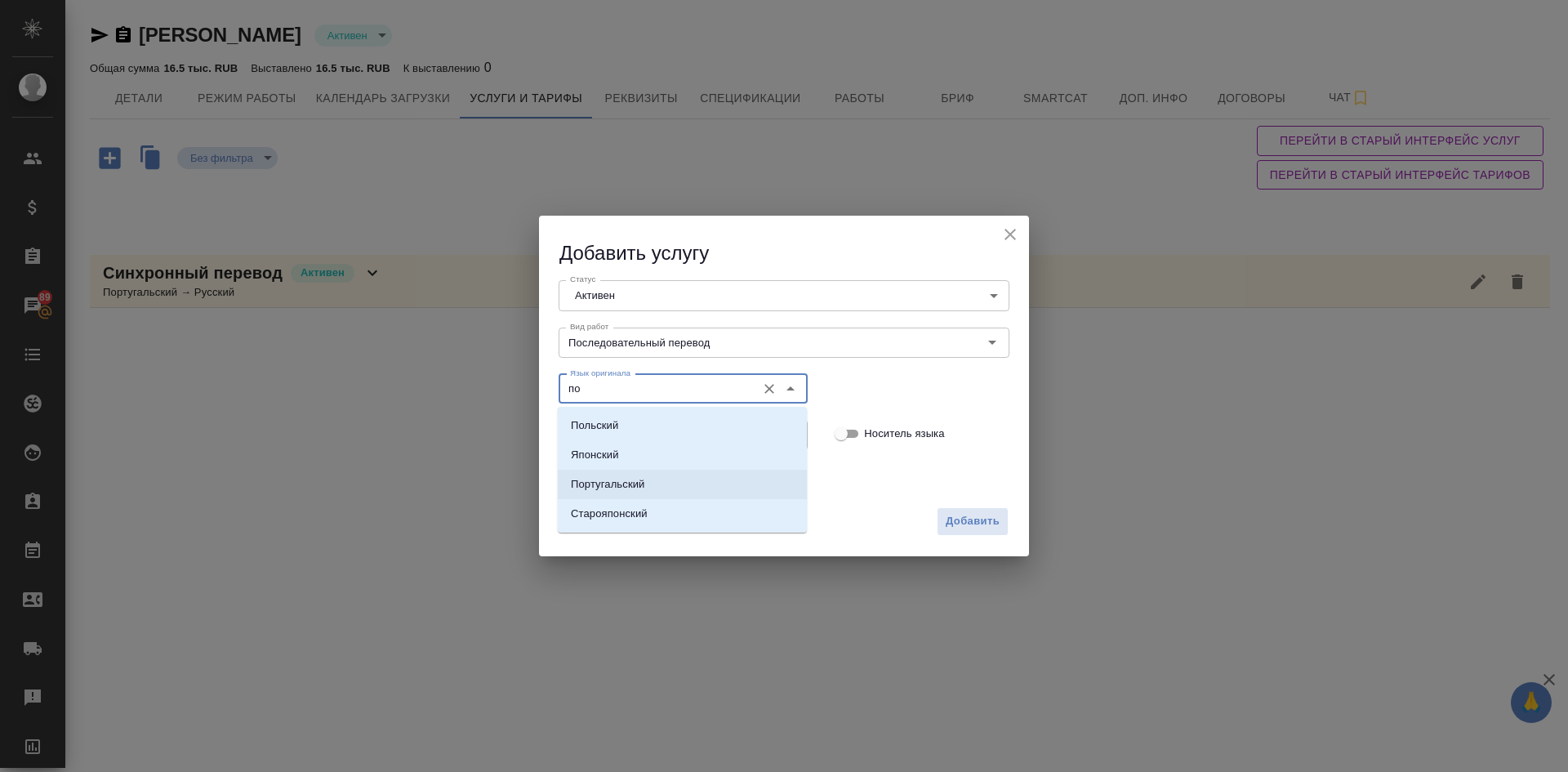
click at [603, 477] on p "Португальский" at bounding box center [607, 484] width 74 height 17
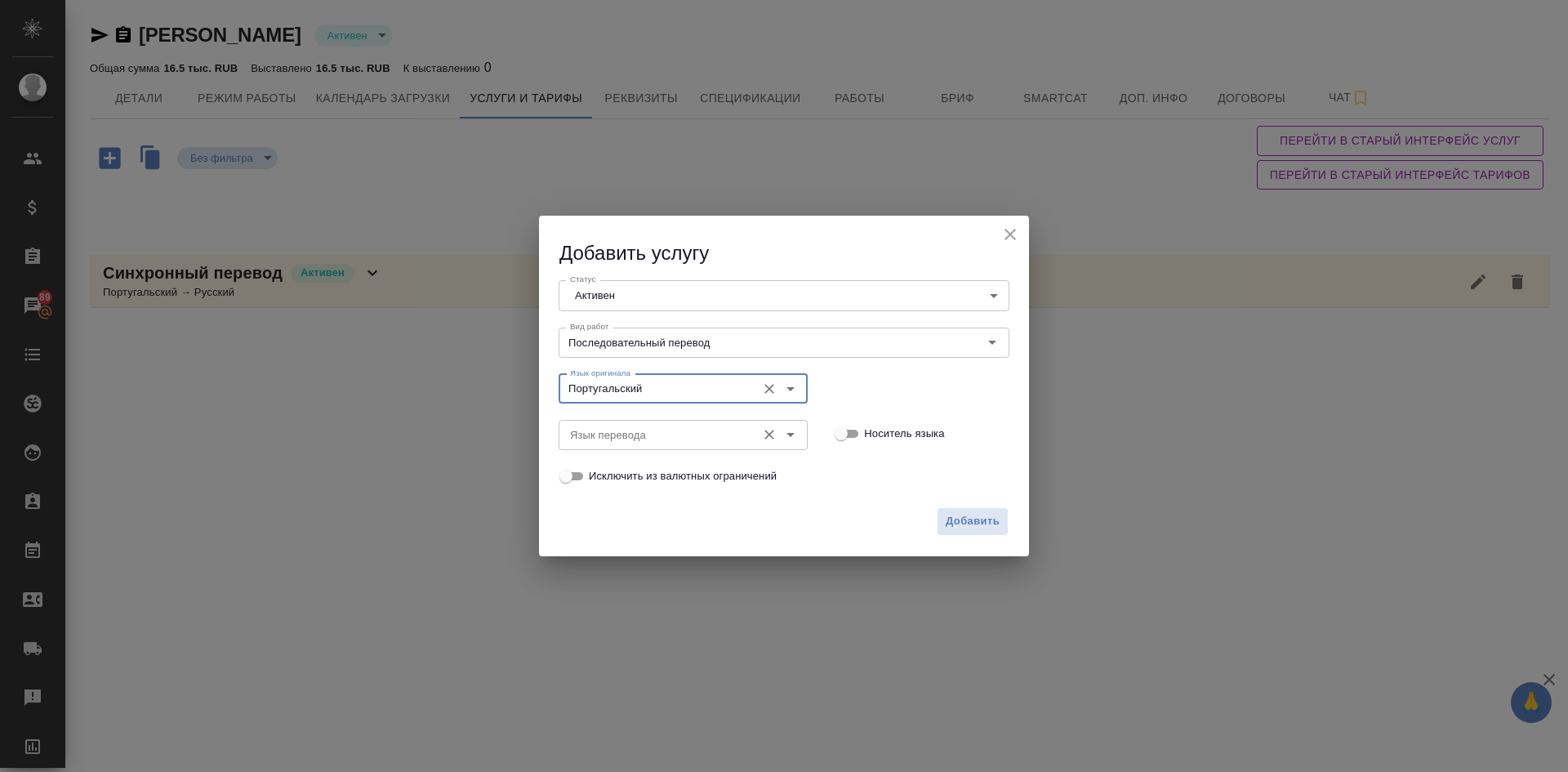
type input "Португальский"
click at [582, 424] on input "Язык перевода" at bounding box center [655, 434] width 184 height 20
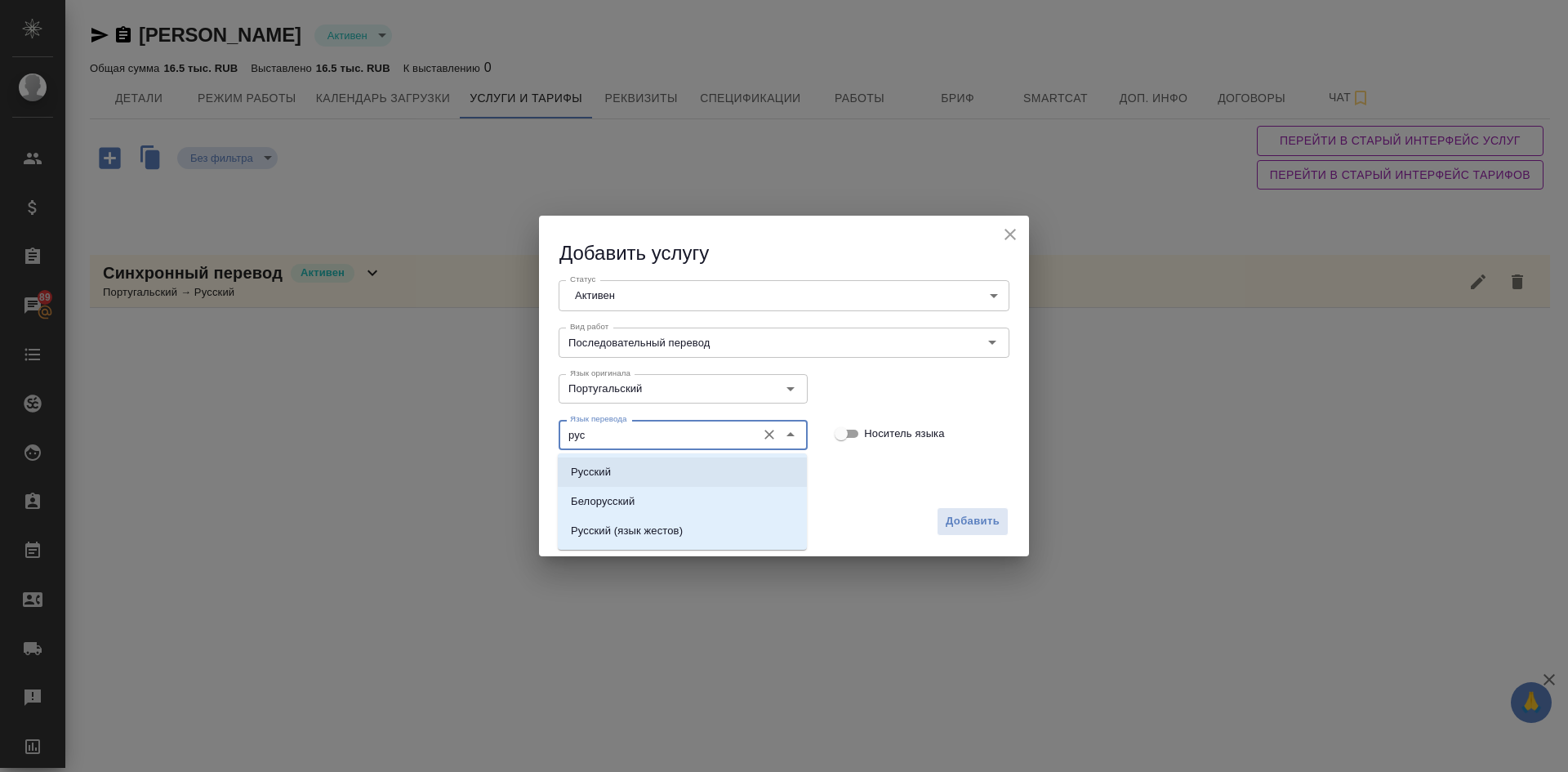
click at [597, 473] on p "Русский" at bounding box center [591, 472] width 40 height 17
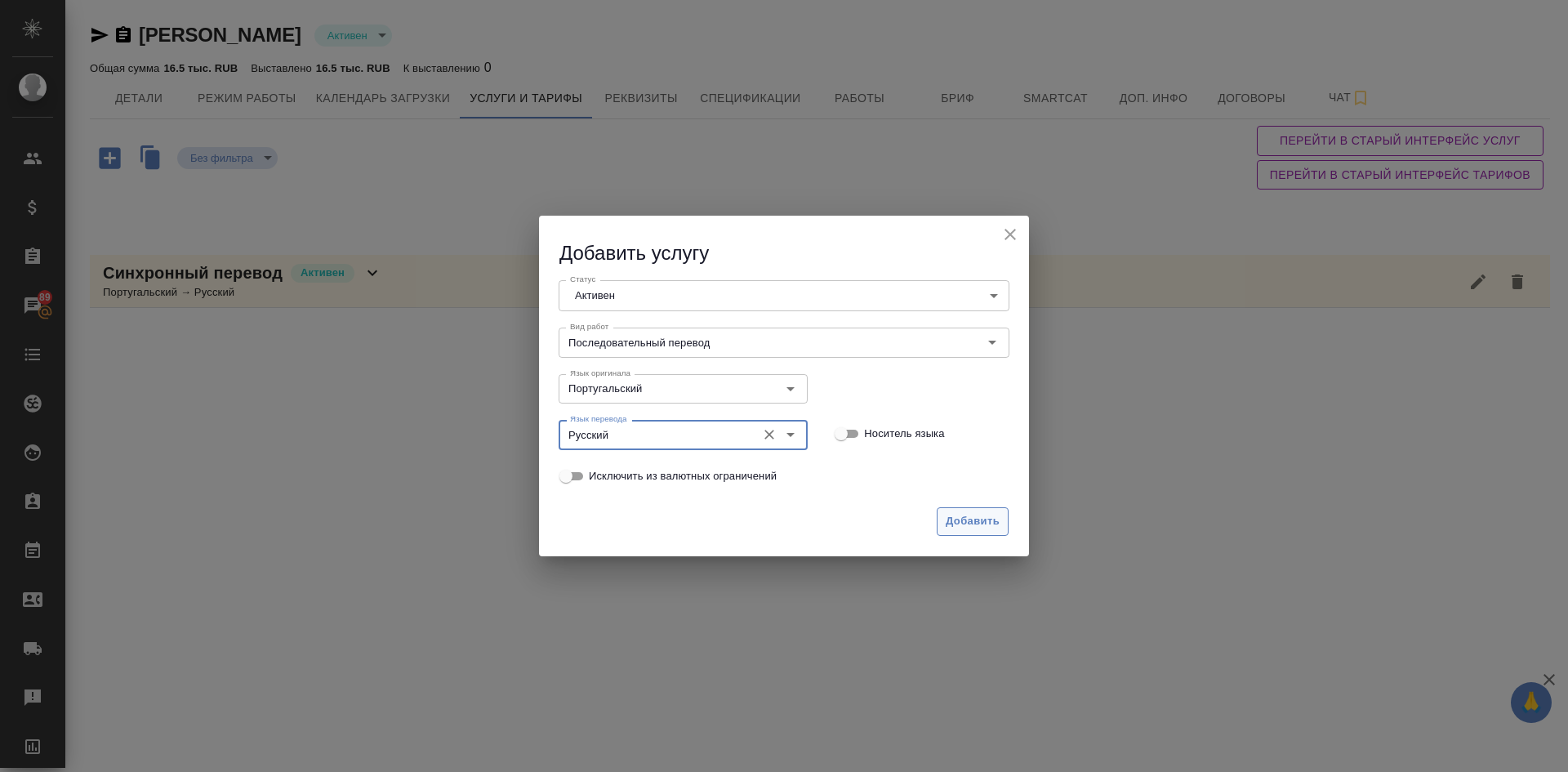
type input "Русский"
click at [970, 526] on span "Добавить" at bounding box center [972, 521] width 54 height 19
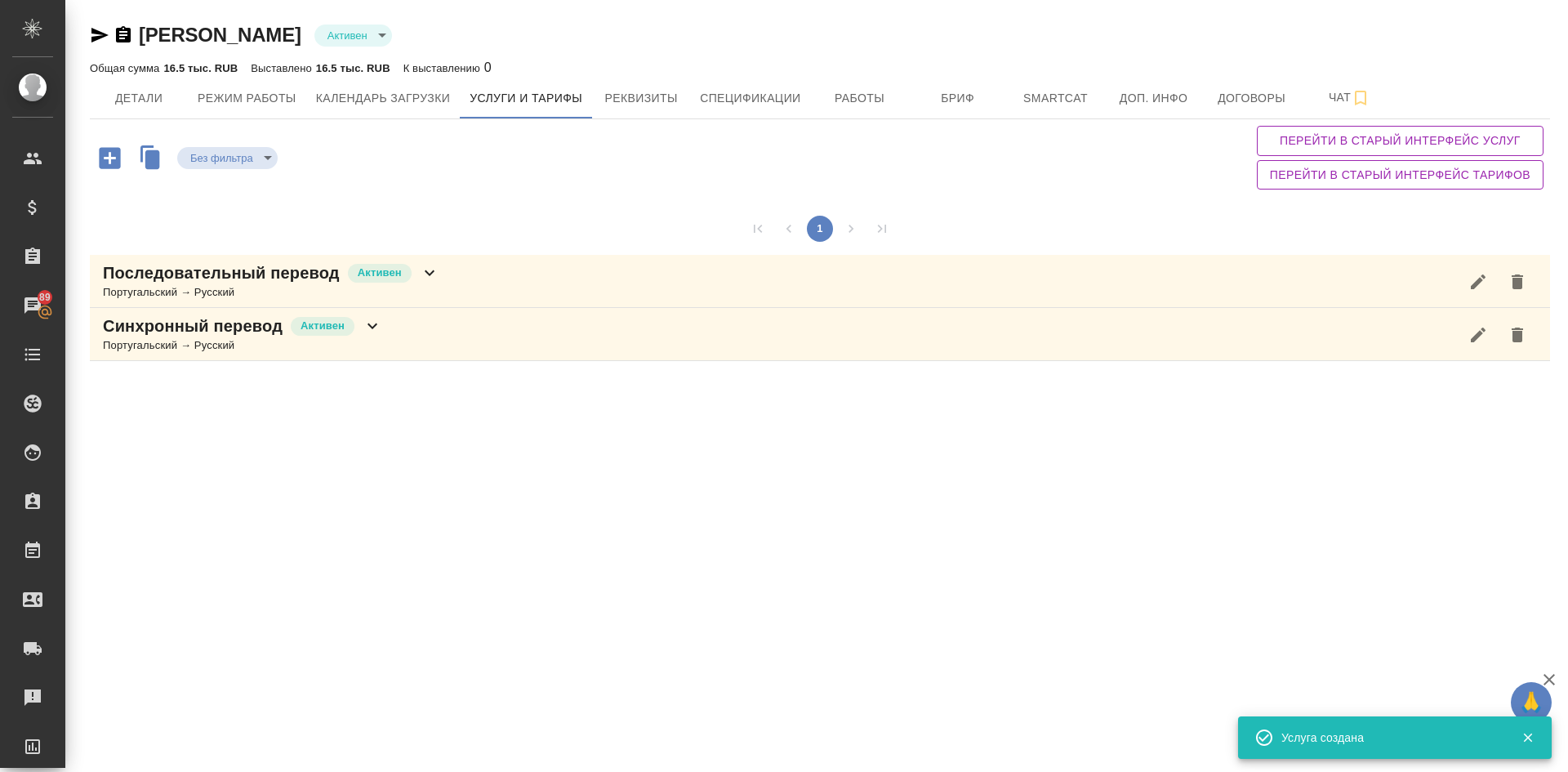
click at [142, 293] on div "Португальский → Русский" at bounding box center [272, 292] width 337 height 17
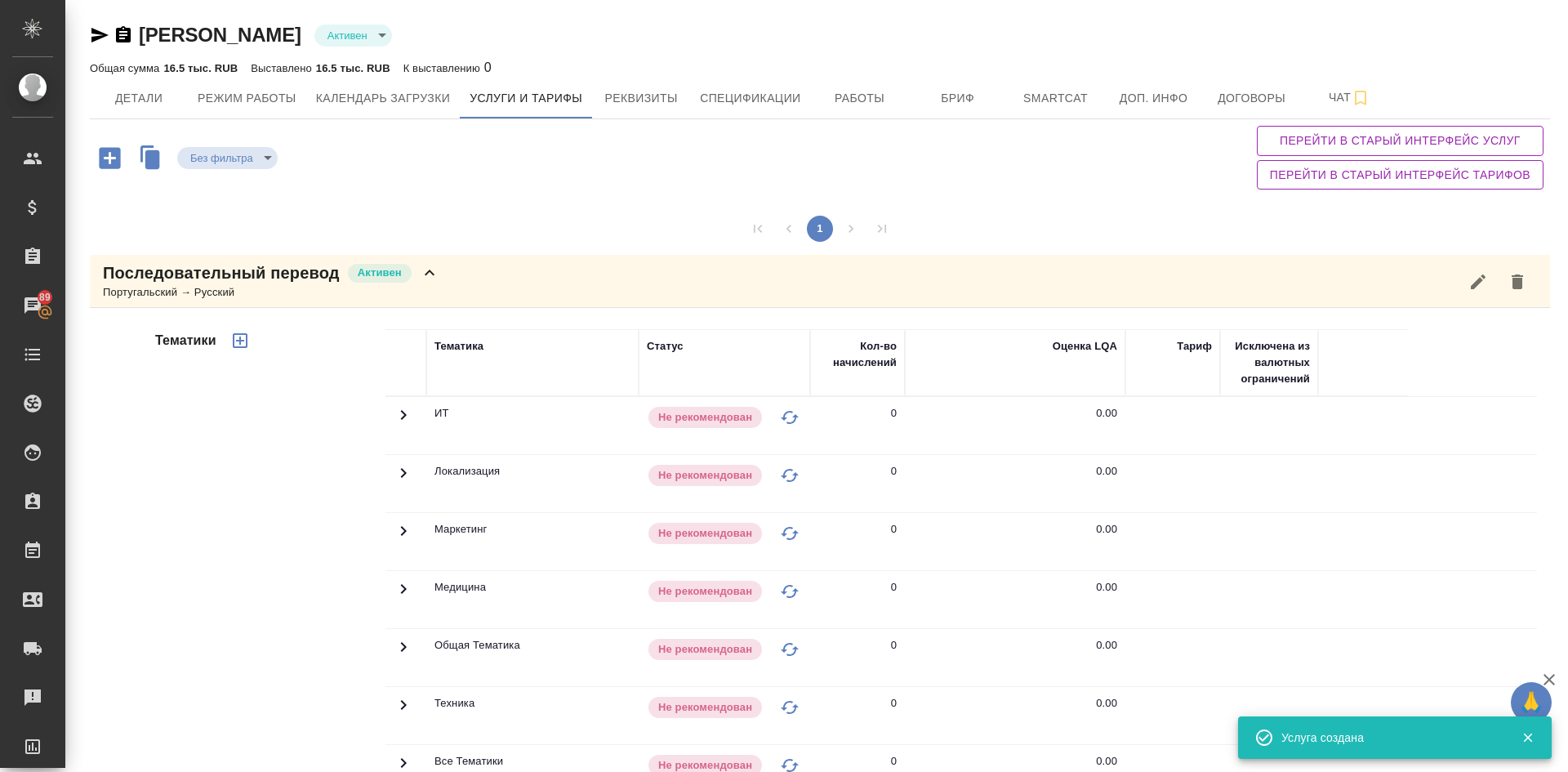
scroll to position [204, 0]
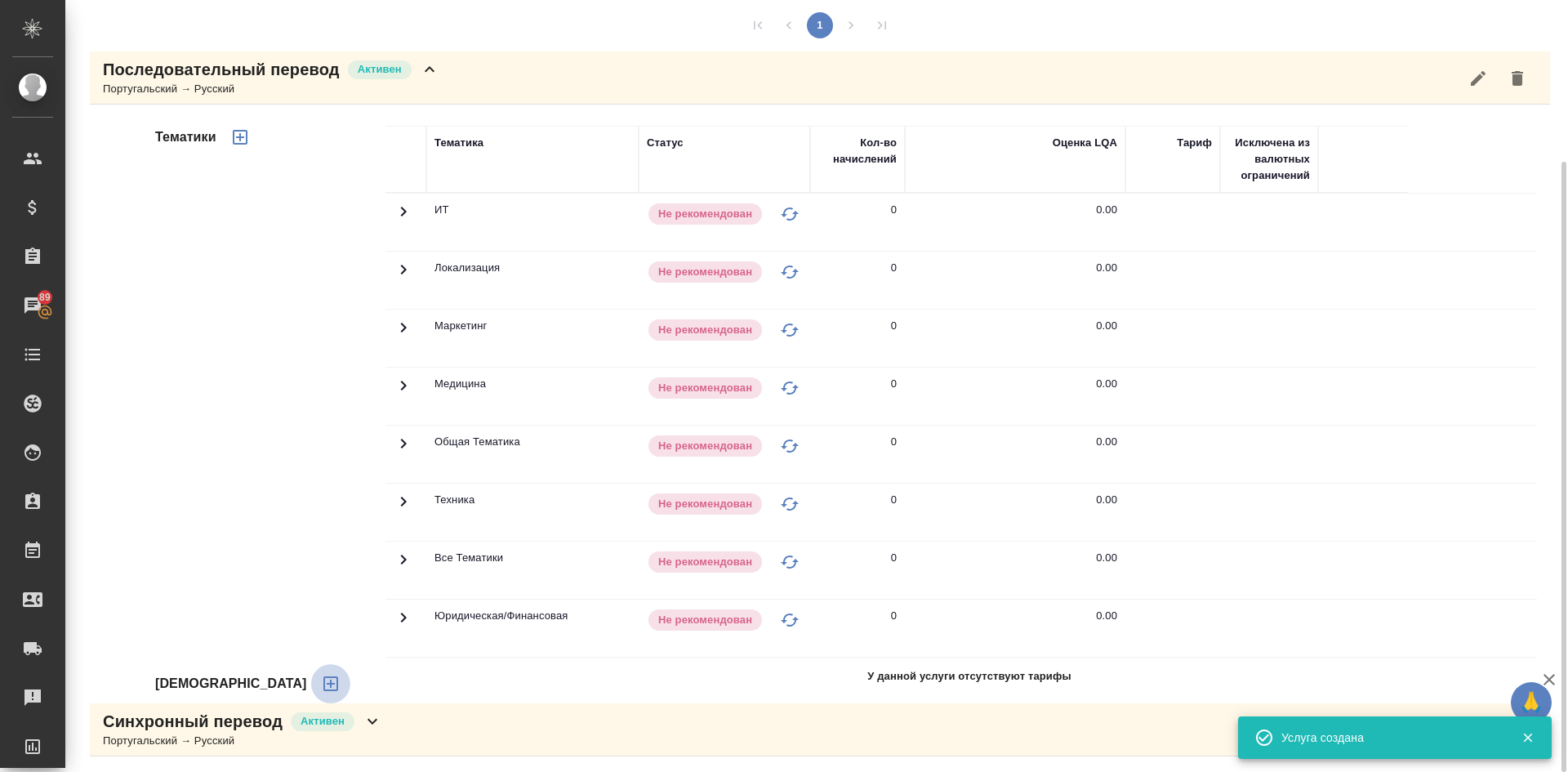
click at [323, 684] on icon "button" at bounding box center [330, 683] width 15 height 15
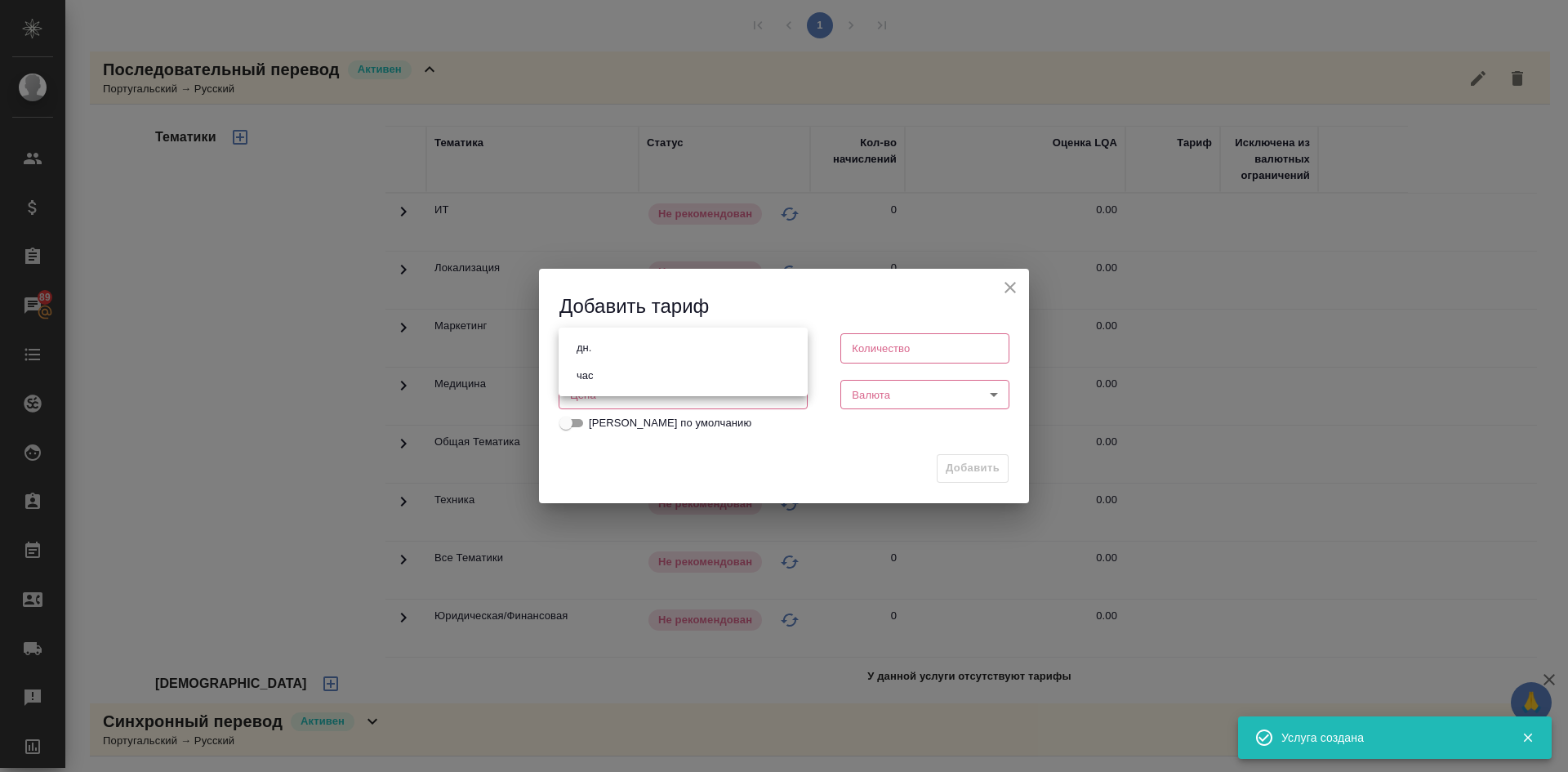
click at [601, 343] on body "🙏 .cls-1 fill:#fff; AWATERA Demidova Tatyana Клиенты Спецификации Заказы 89 Чат…" at bounding box center [784, 386] width 1568 height 772
click at [600, 381] on li "час" at bounding box center [682, 375] width 249 height 28
type input "5a8b1489cc6b4906c91bfd93"
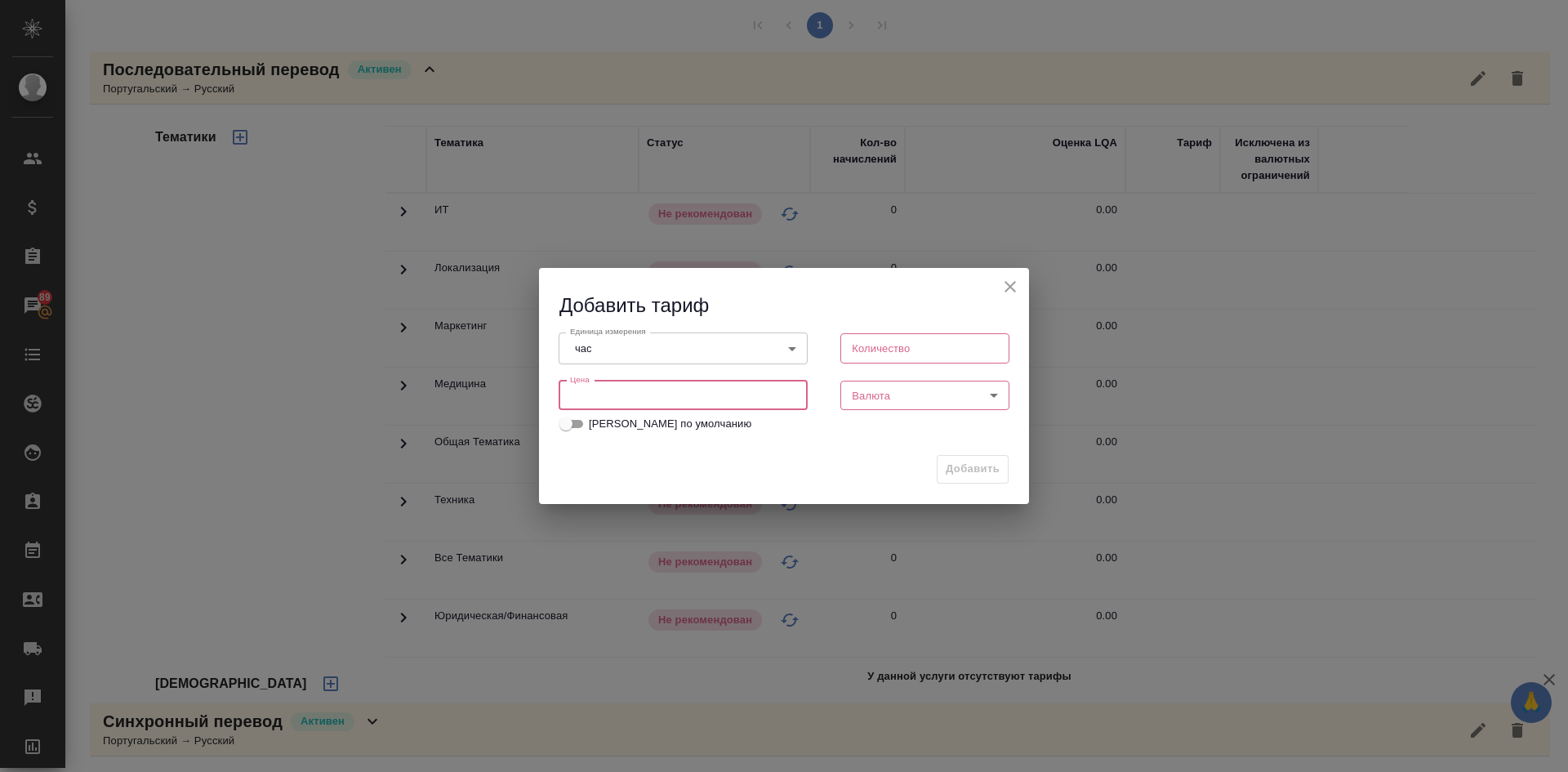
click at [596, 386] on input "number" at bounding box center [682, 396] width 249 height 30
type input "4000"
click at [888, 343] on input "number" at bounding box center [925, 348] width 169 height 30
type input "1"
click at [868, 399] on body "🙏 .cls-1 fill:#fff; AWATERA Demidova Tatyana Клиенты Спецификации Заказы 89 Чат…" at bounding box center [784, 386] width 1568 height 772
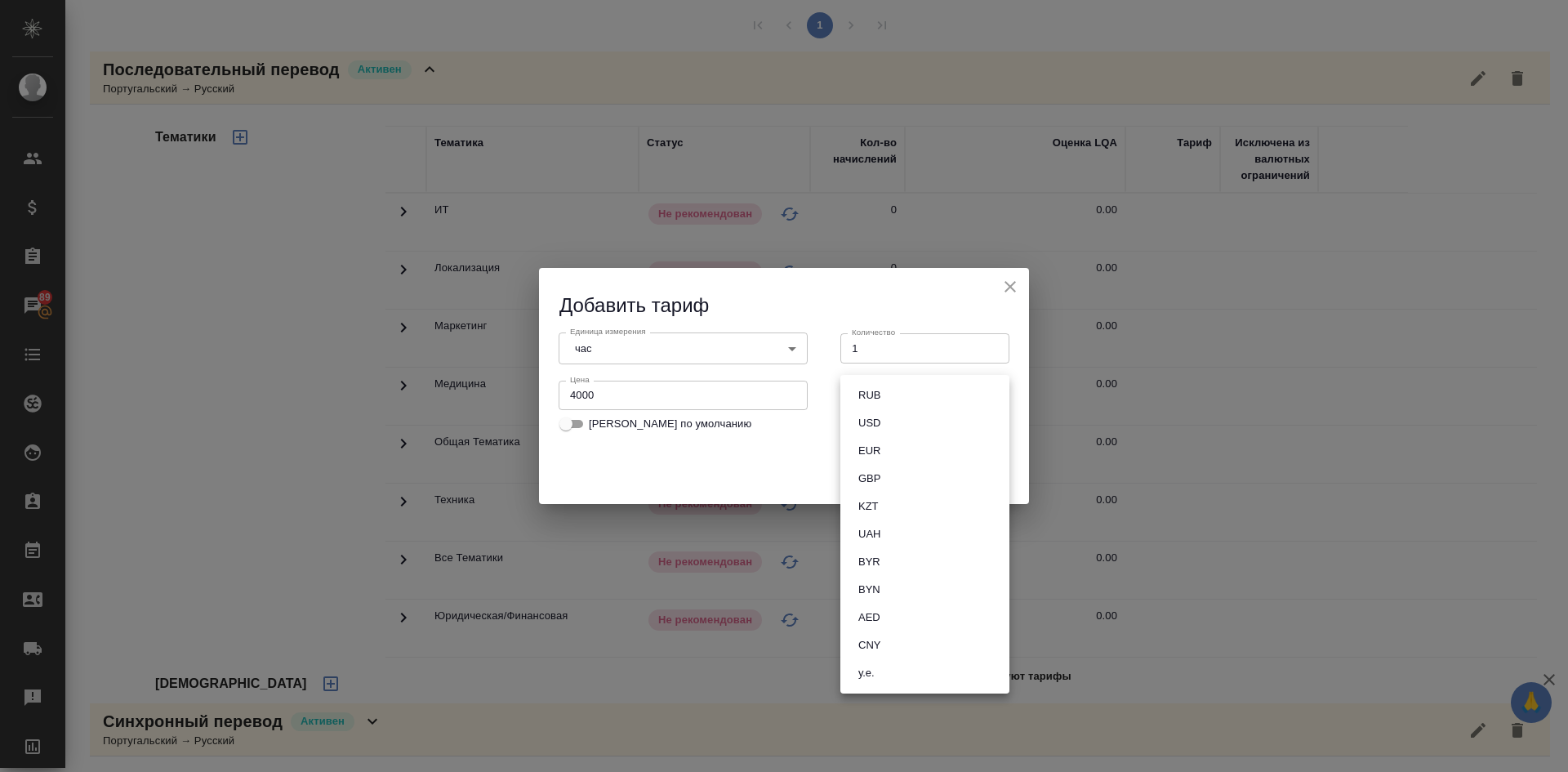
click at [874, 390] on button "RUB" at bounding box center [869, 395] width 31 height 18
type input "RUB"
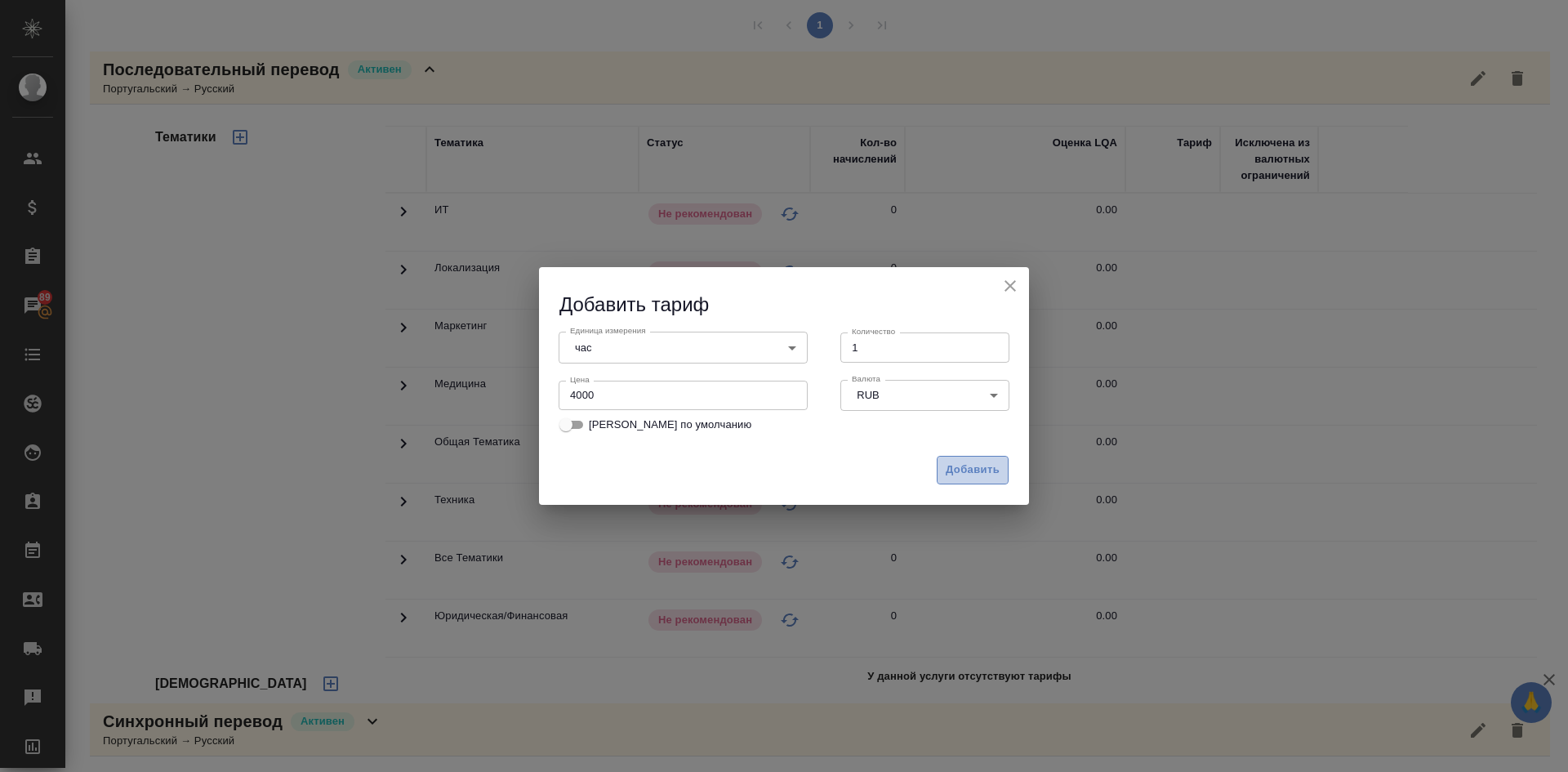
click at [989, 477] on span "Добавить" at bounding box center [972, 470] width 54 height 19
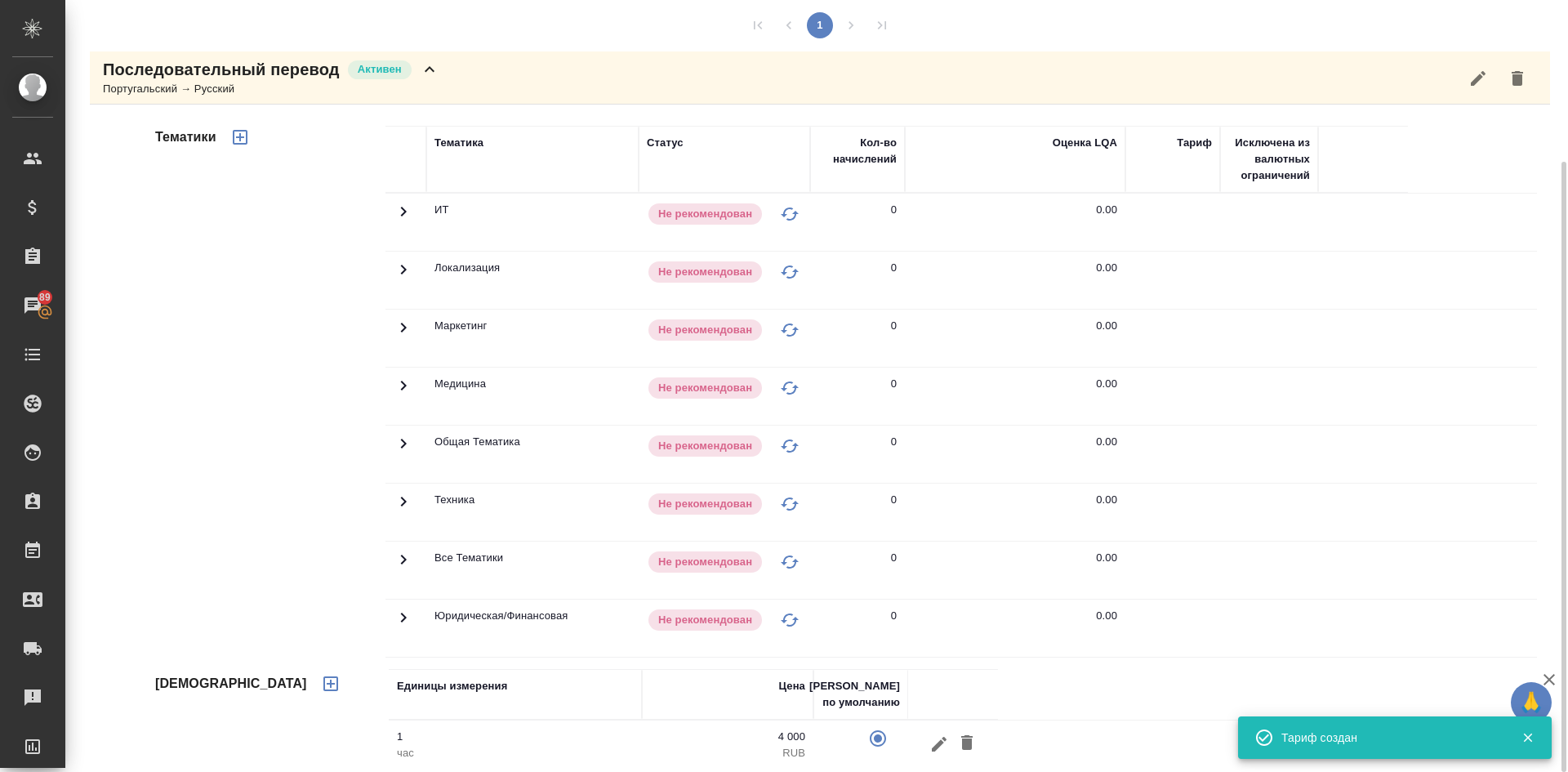
scroll to position [0, 0]
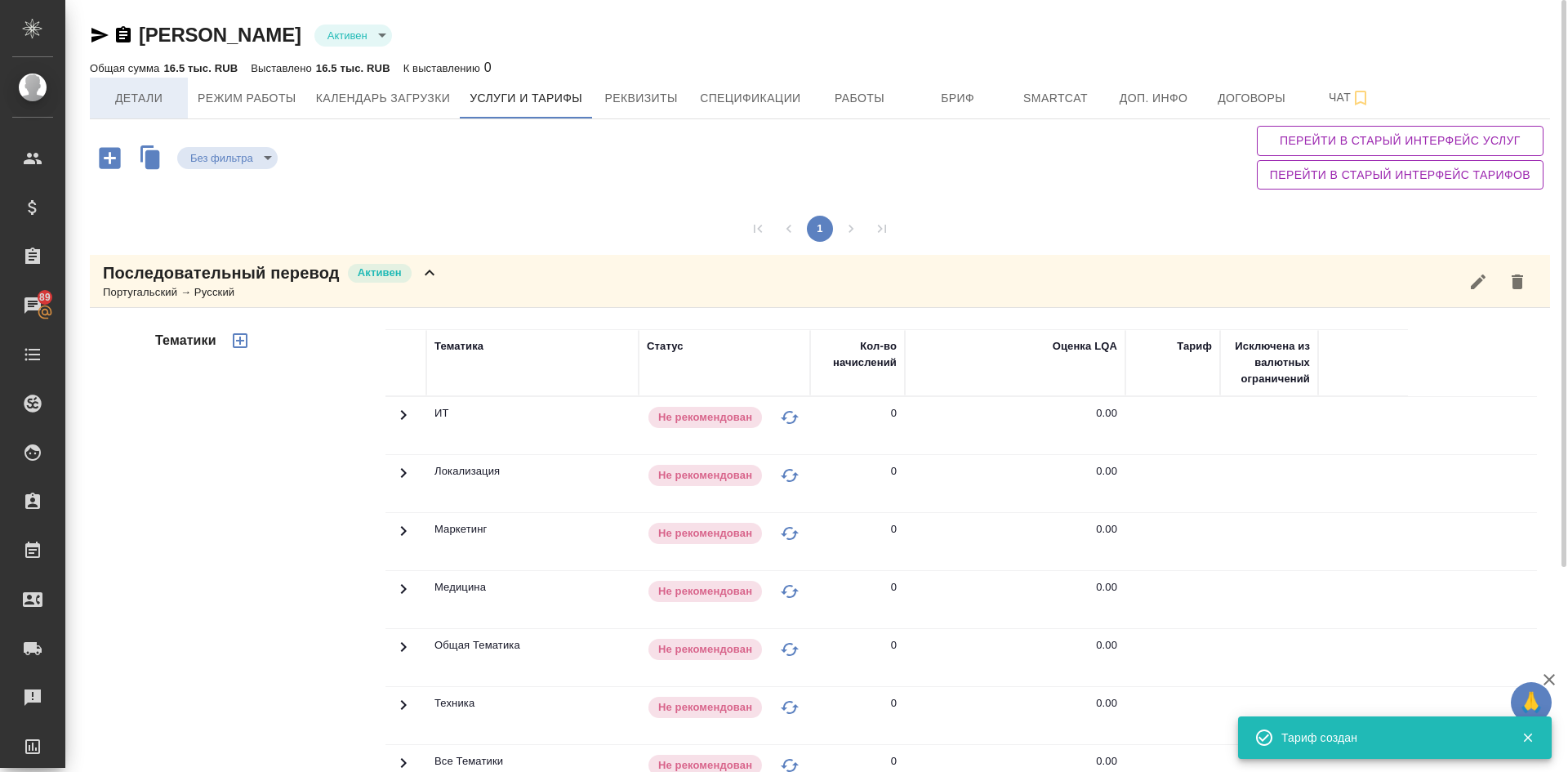
click at [145, 94] on span "Детали" at bounding box center [139, 98] width 79 height 21
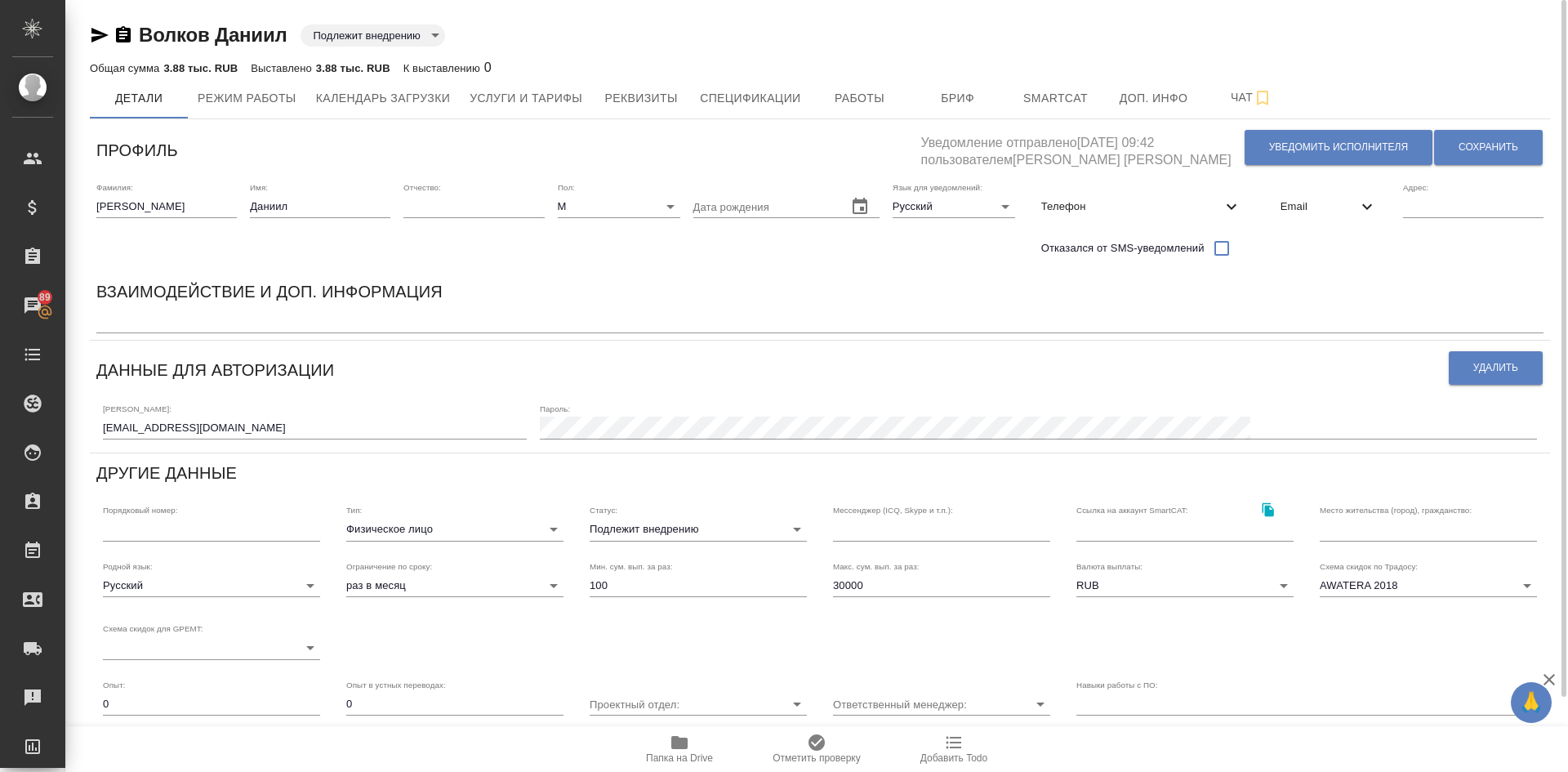
click at [124, 34] on icon "button" at bounding box center [123, 34] width 15 height 17
drag, startPoint x: 121, startPoint y: 39, endPoint x: 131, endPoint y: 50, distance: 14.9
click at [121, 39] on icon "button" at bounding box center [123, 34] width 15 height 17
